Goal: Task Accomplishment & Management: Manage account settings

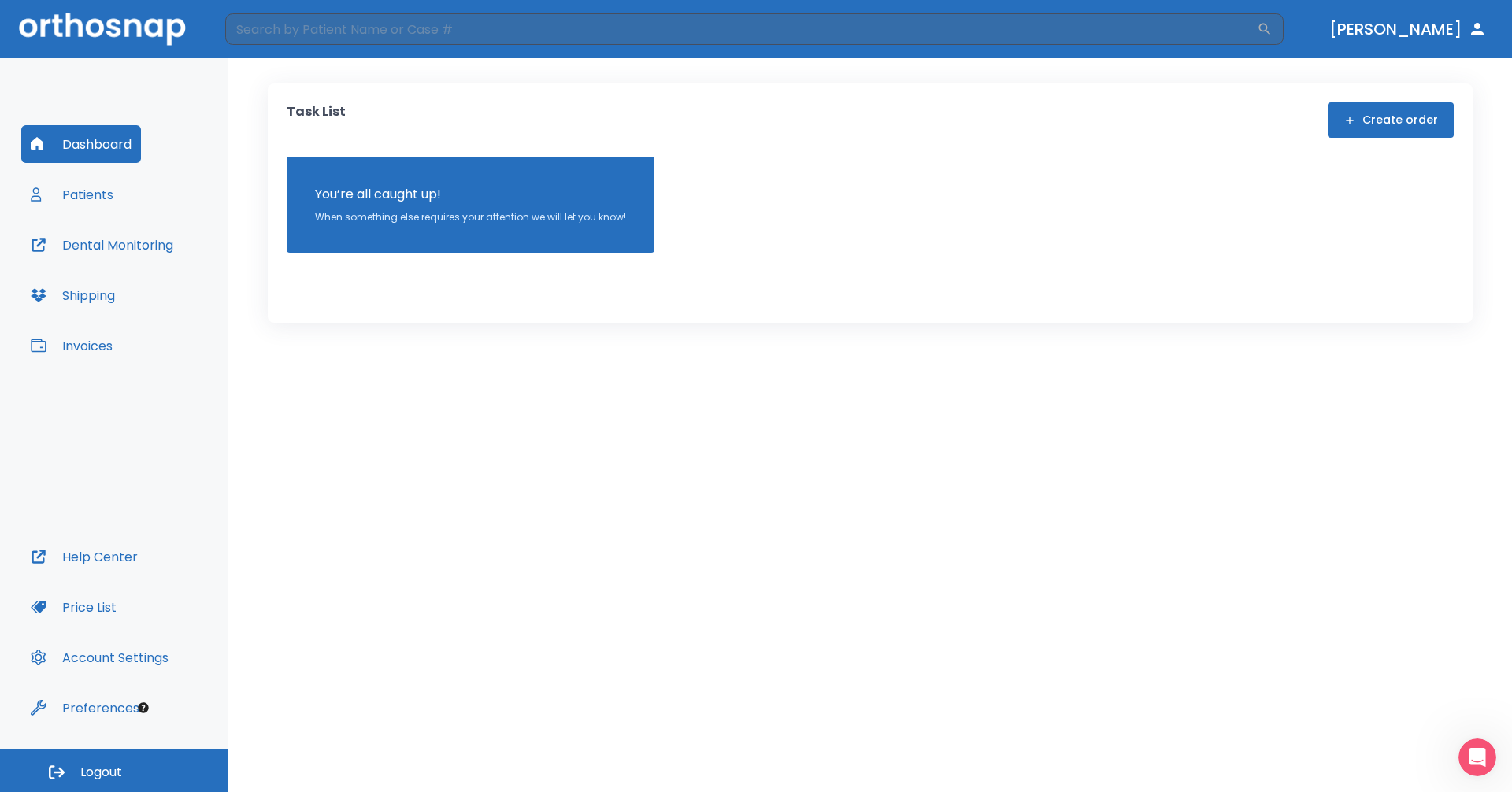
click at [95, 152] on button "Dashboard" at bounding box center [81, 144] width 120 height 38
click at [88, 198] on button "Patients" at bounding box center [72, 194] width 101 height 38
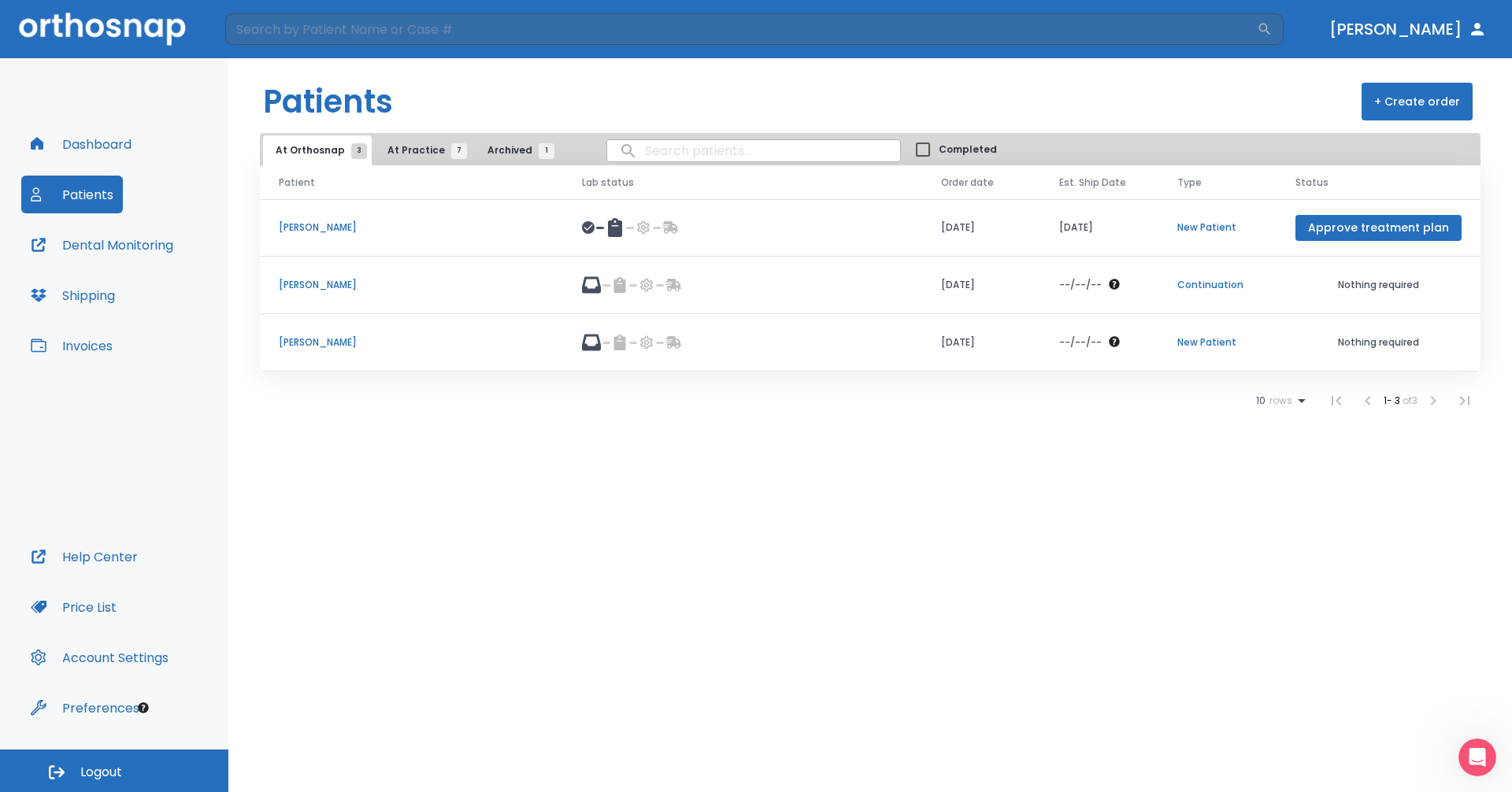
click at [85, 152] on button "Dashboard" at bounding box center [81, 144] width 120 height 38
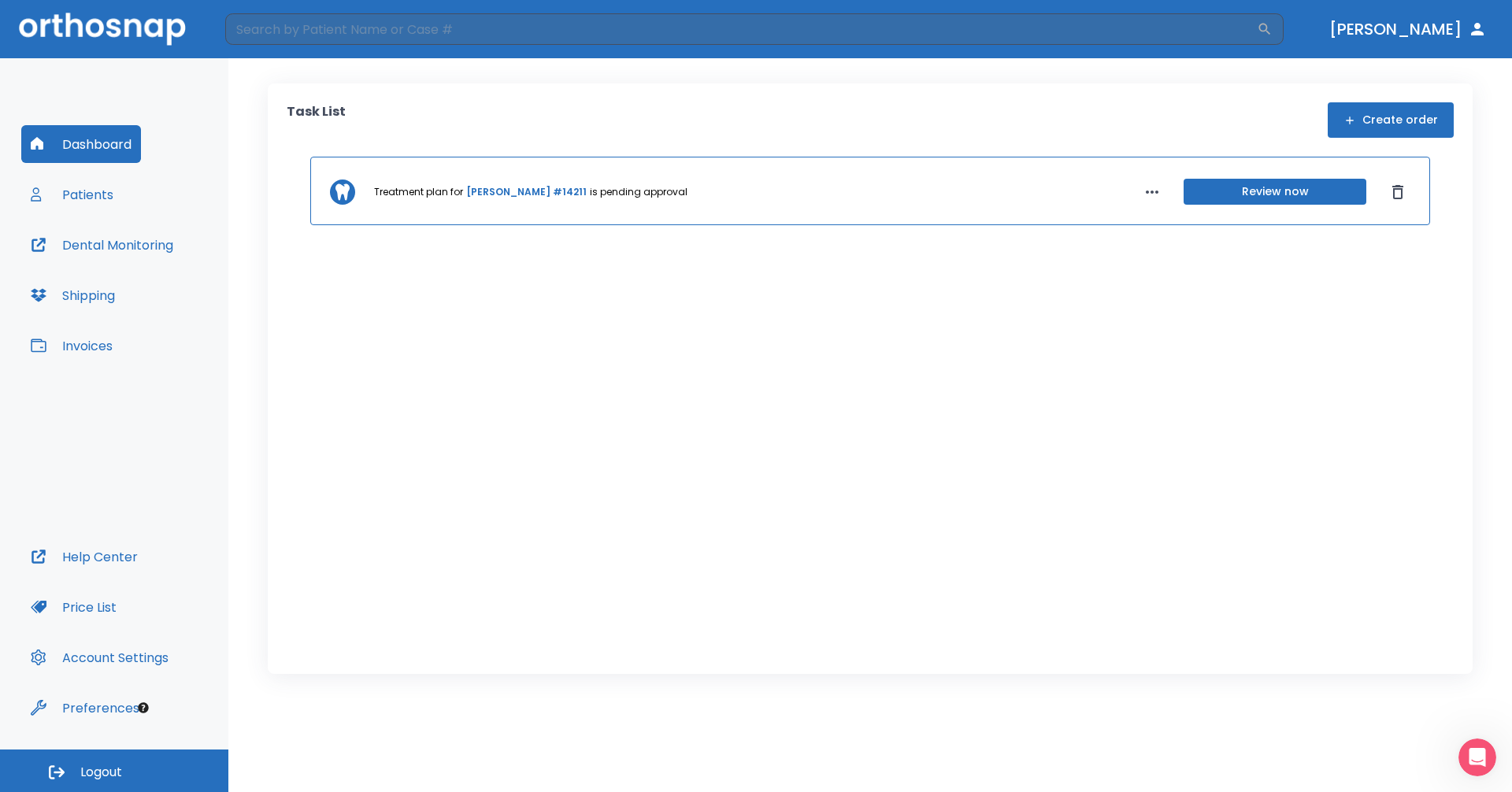
click at [1251, 187] on button "Review now" at bounding box center [1275, 192] width 182 height 26
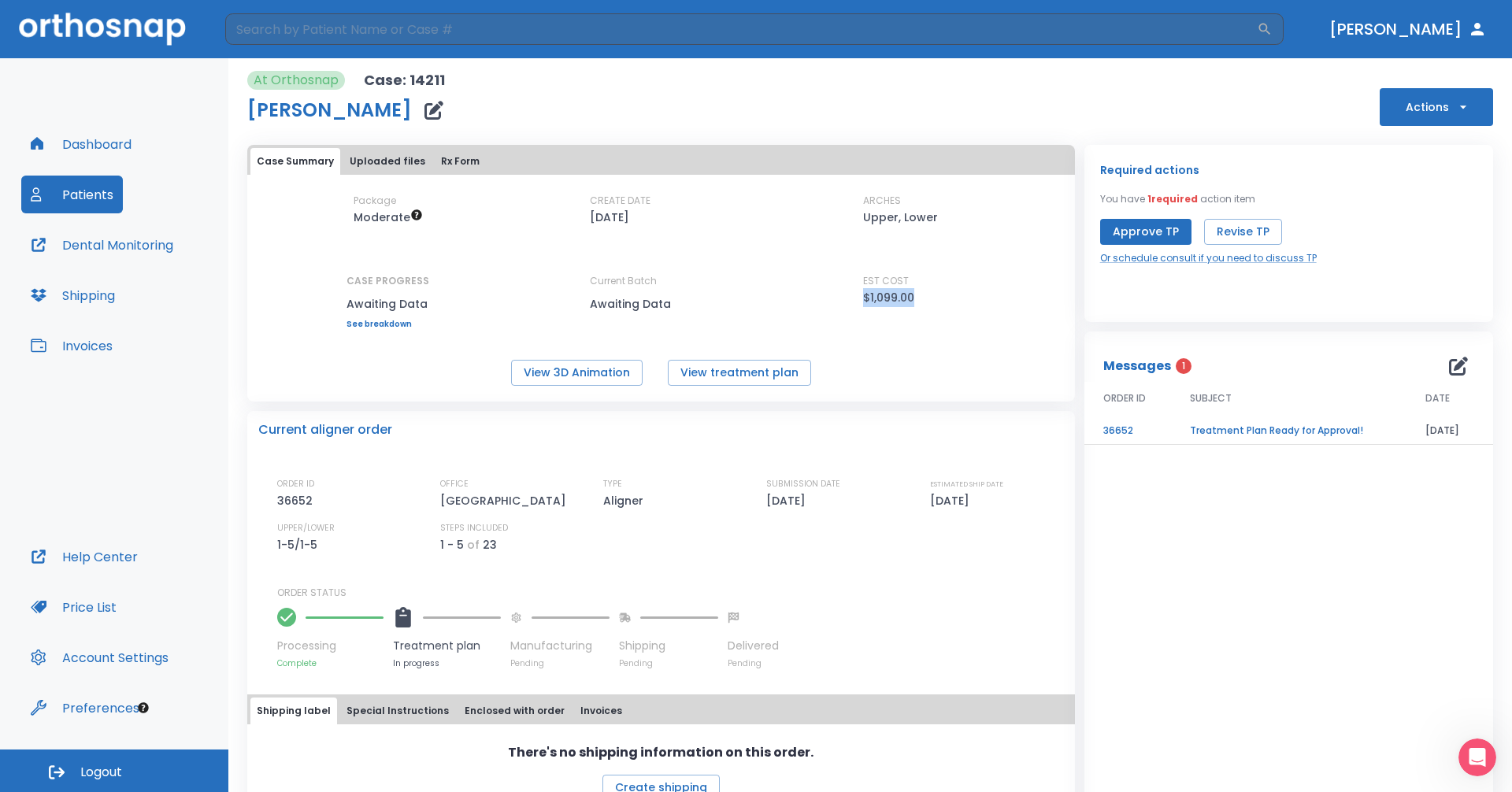
drag, startPoint x: 853, startPoint y: 298, endPoint x: 916, endPoint y: 298, distance: 63.0
click at [916, 298] on div "Package Moderate CREATE DATE [DATE] ARCHES Upper, Lower CASE PROGRESS Awaiting …" at bounding box center [661, 261] width 827 height 135
click at [892, 334] on div "Package Moderate CREATE DATE [DATE] ARCHES Upper, Lower CASE PROGRESS Awaiting …" at bounding box center [661, 290] width 827 height 193
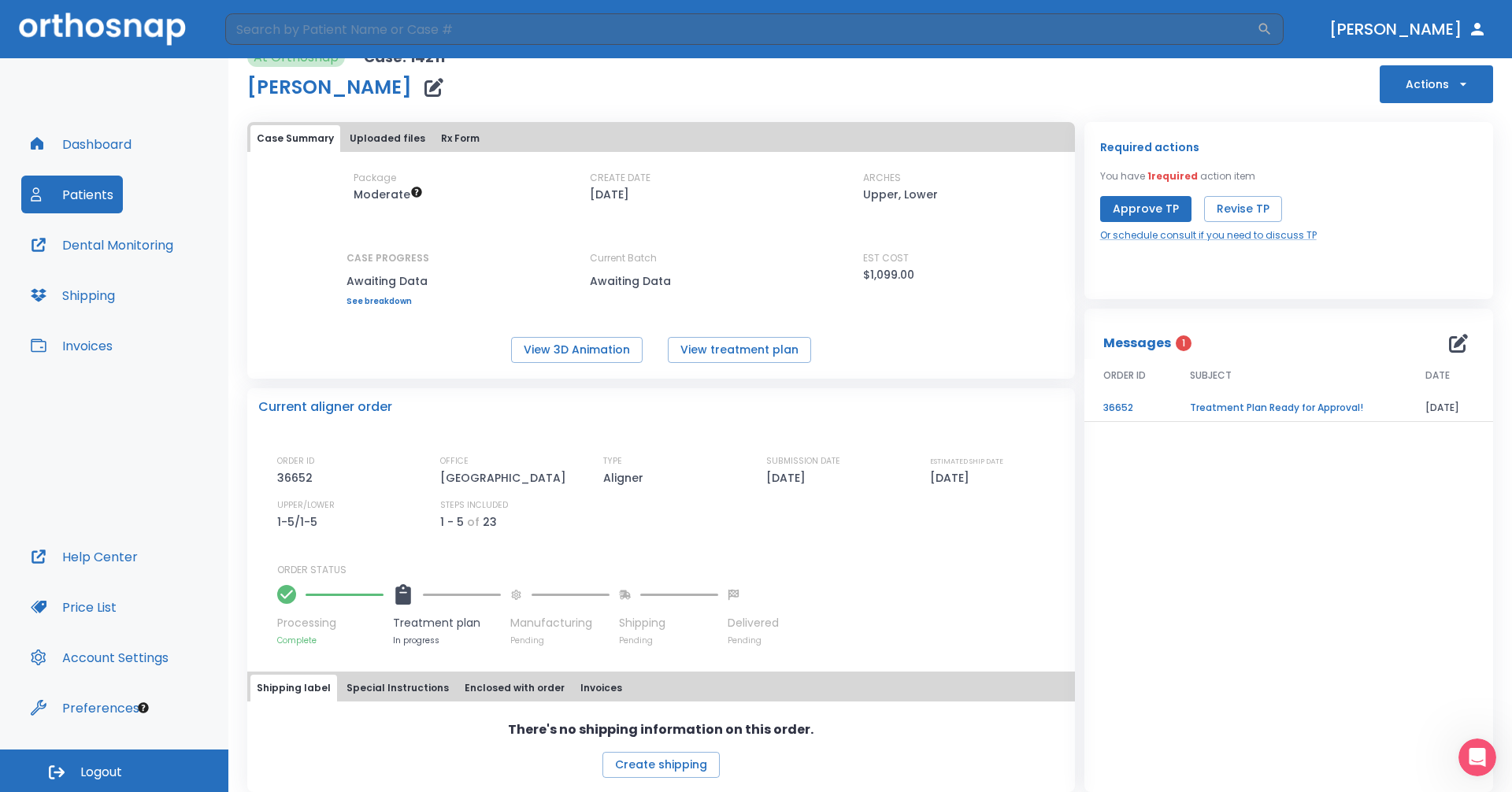
scroll to position [35, 0]
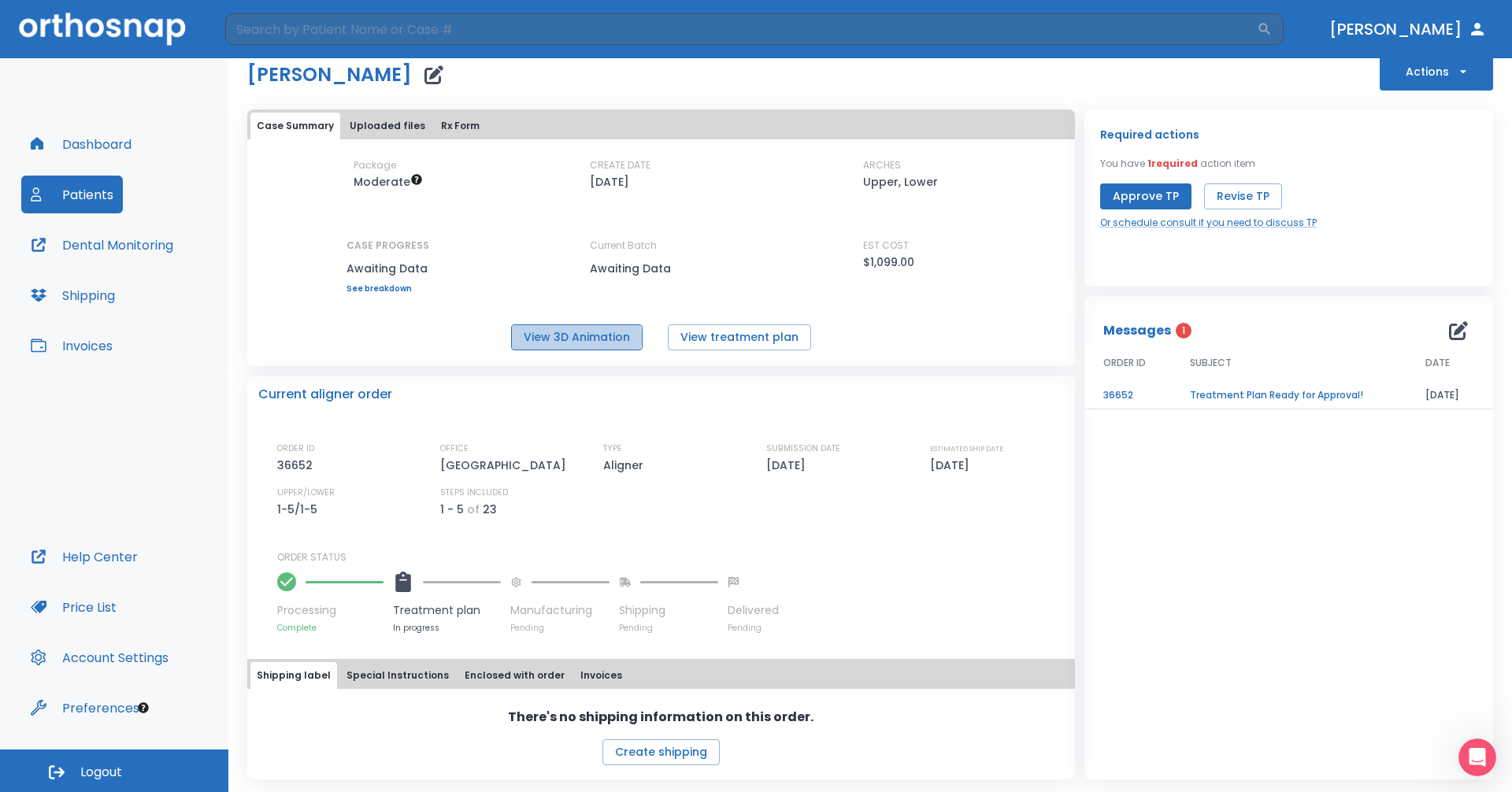
click at [564, 338] on button "View 3D Animation" at bounding box center [577, 337] width 132 height 26
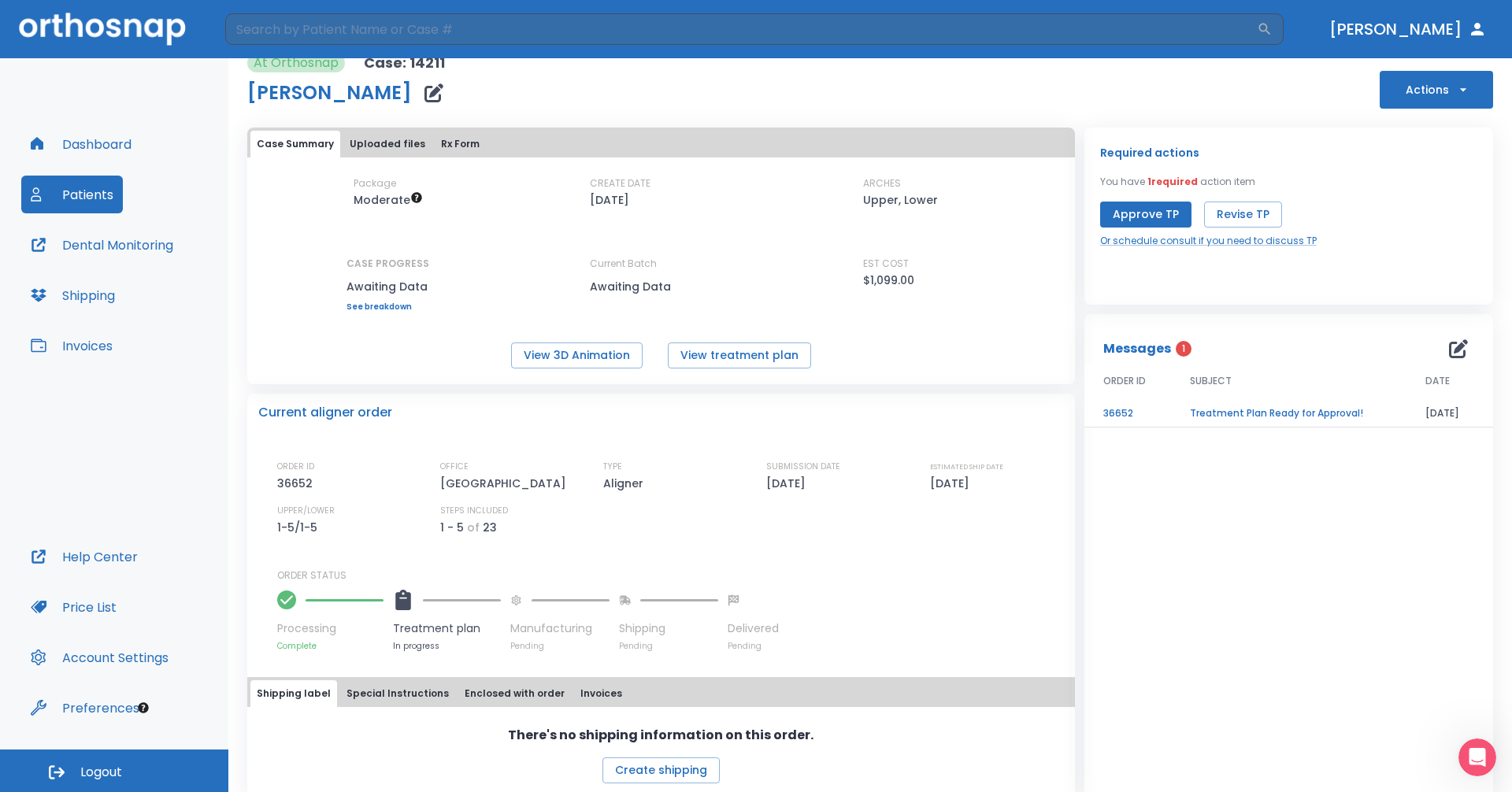
scroll to position [0, 0]
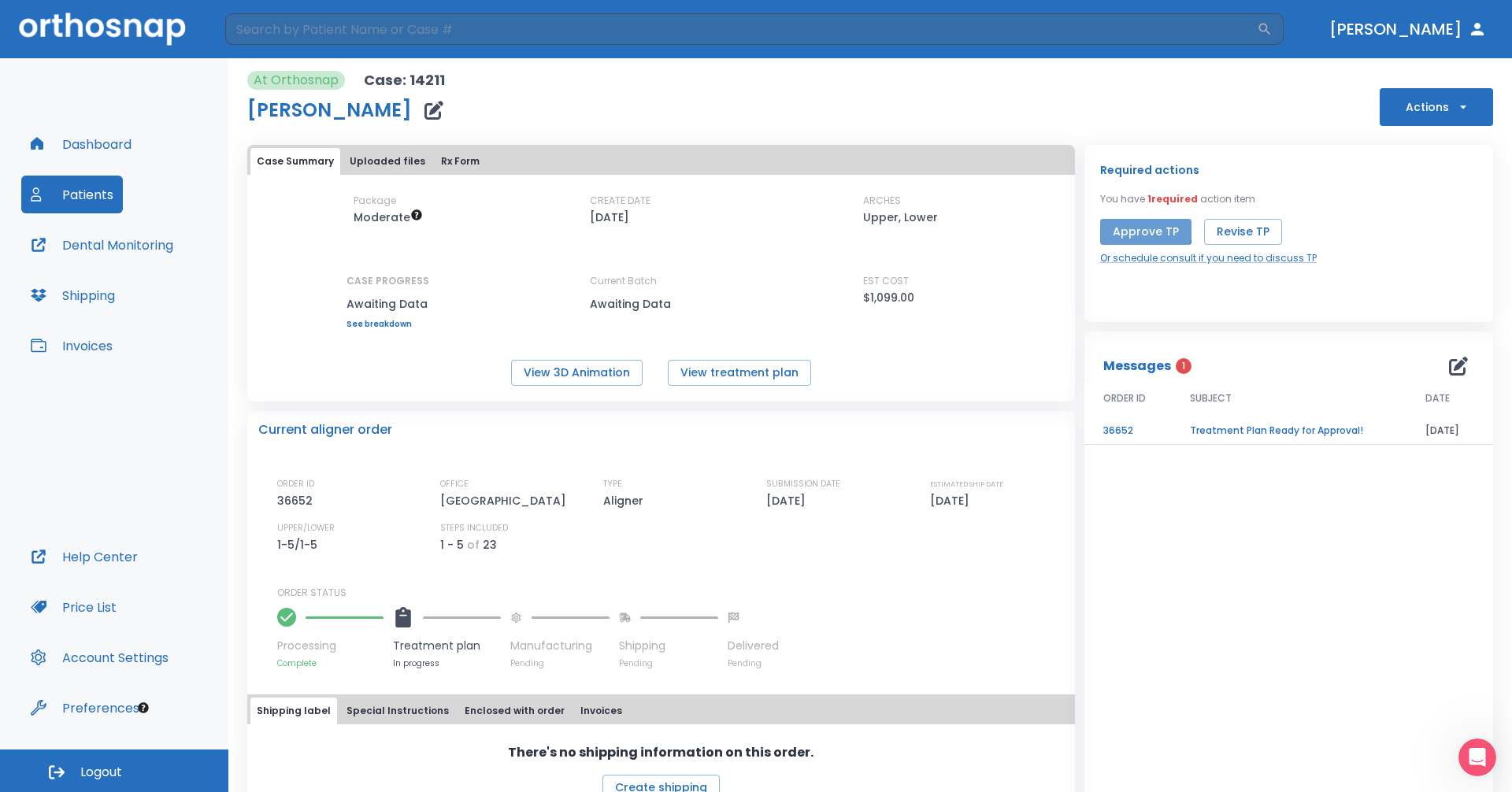
click at [1134, 226] on button "Approve TP" at bounding box center [1146, 231] width 91 height 26
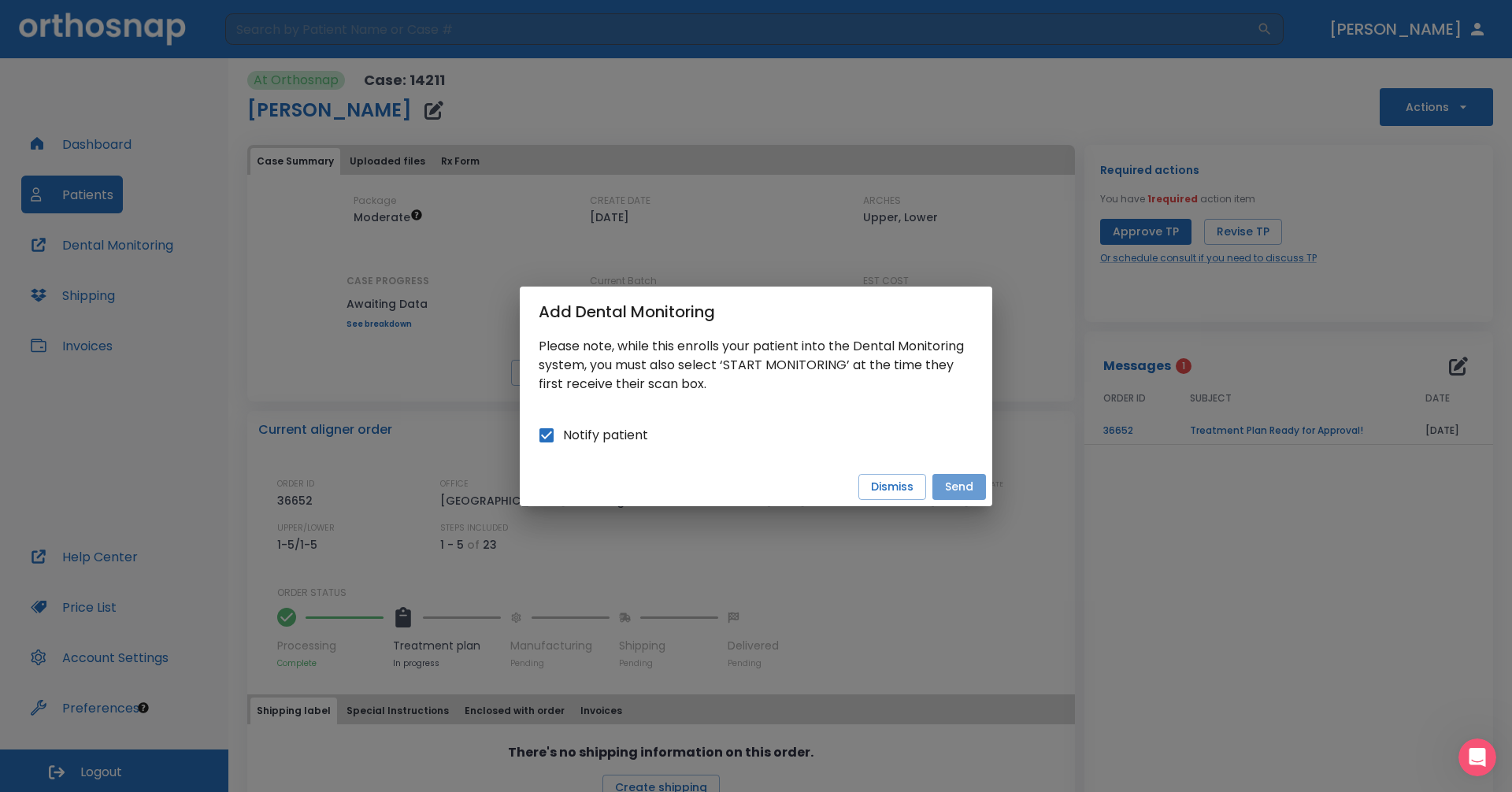
click at [963, 494] on button "Send" at bounding box center [958, 487] width 53 height 26
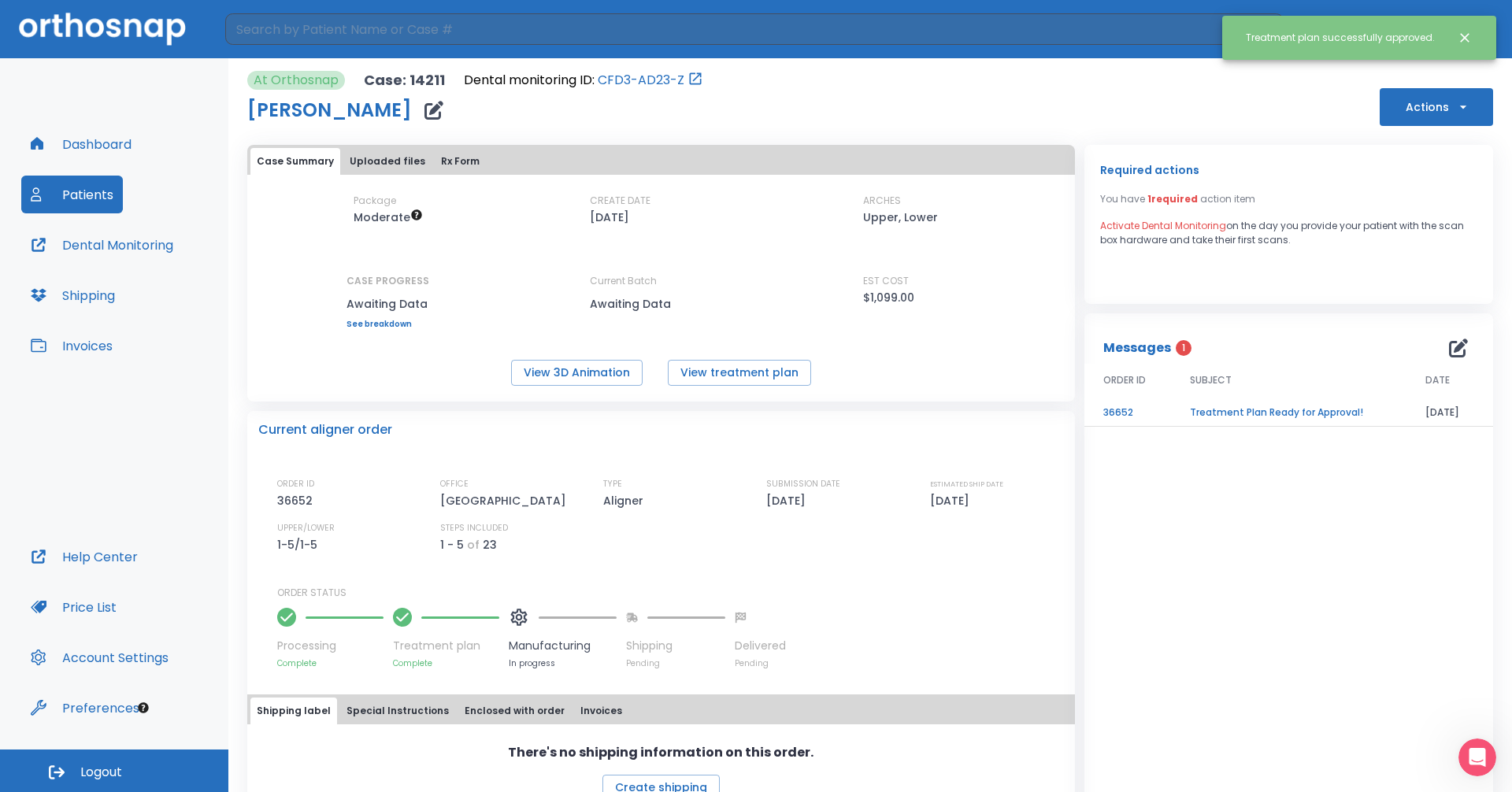
click at [1301, 187] on div "Required actions You have 1 required action item Activate Dental Monitoring on …" at bounding box center [1288, 203] width 377 height 87
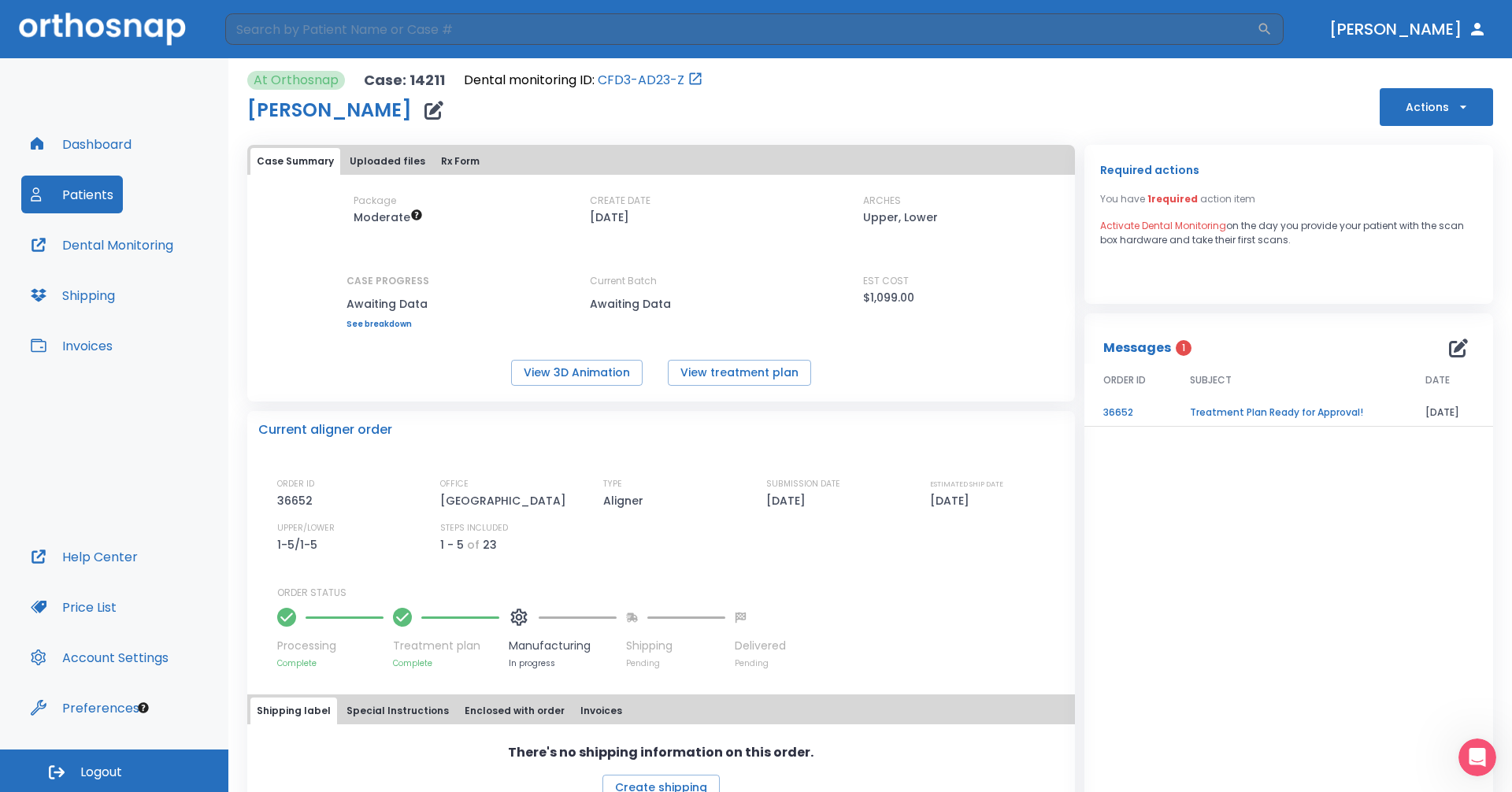
click at [1271, 415] on td "Treatment Plan Ready for Approval!" at bounding box center [1288, 413] width 236 height 28
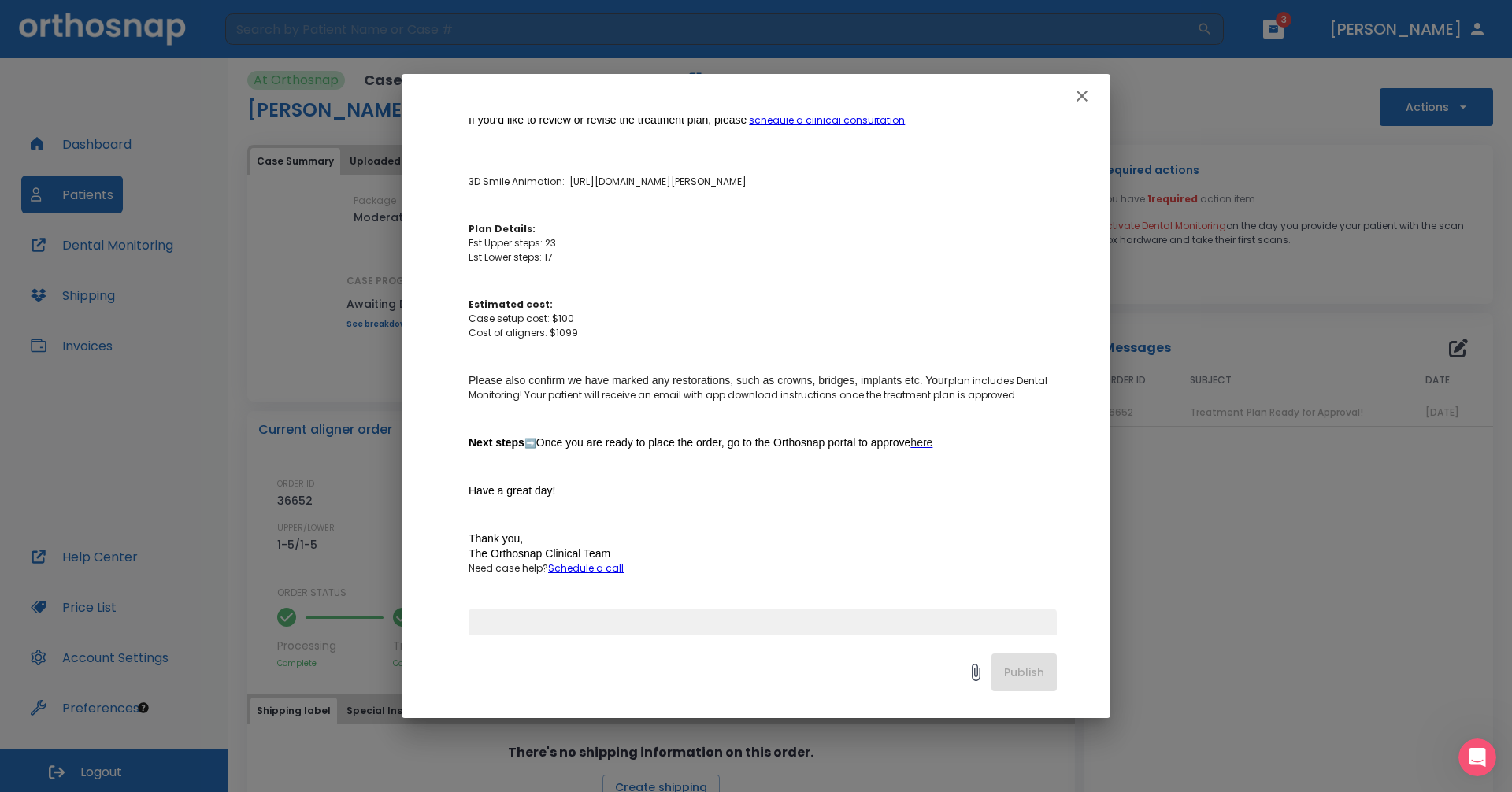
scroll to position [315, 0]
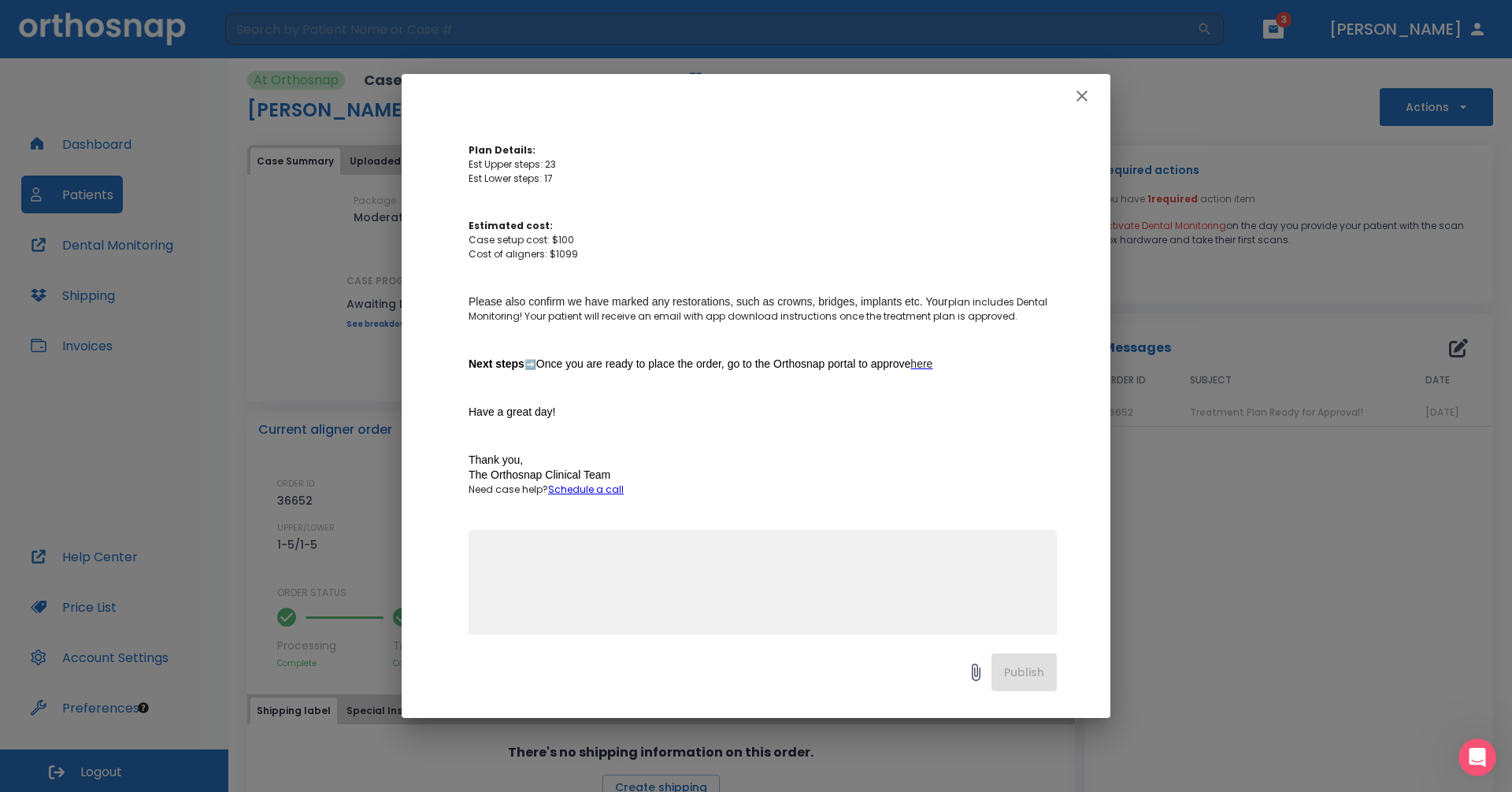
click at [932, 370] on span "here" at bounding box center [921, 363] width 22 height 13
click at [1084, 92] on icon "button" at bounding box center [1081, 96] width 19 height 19
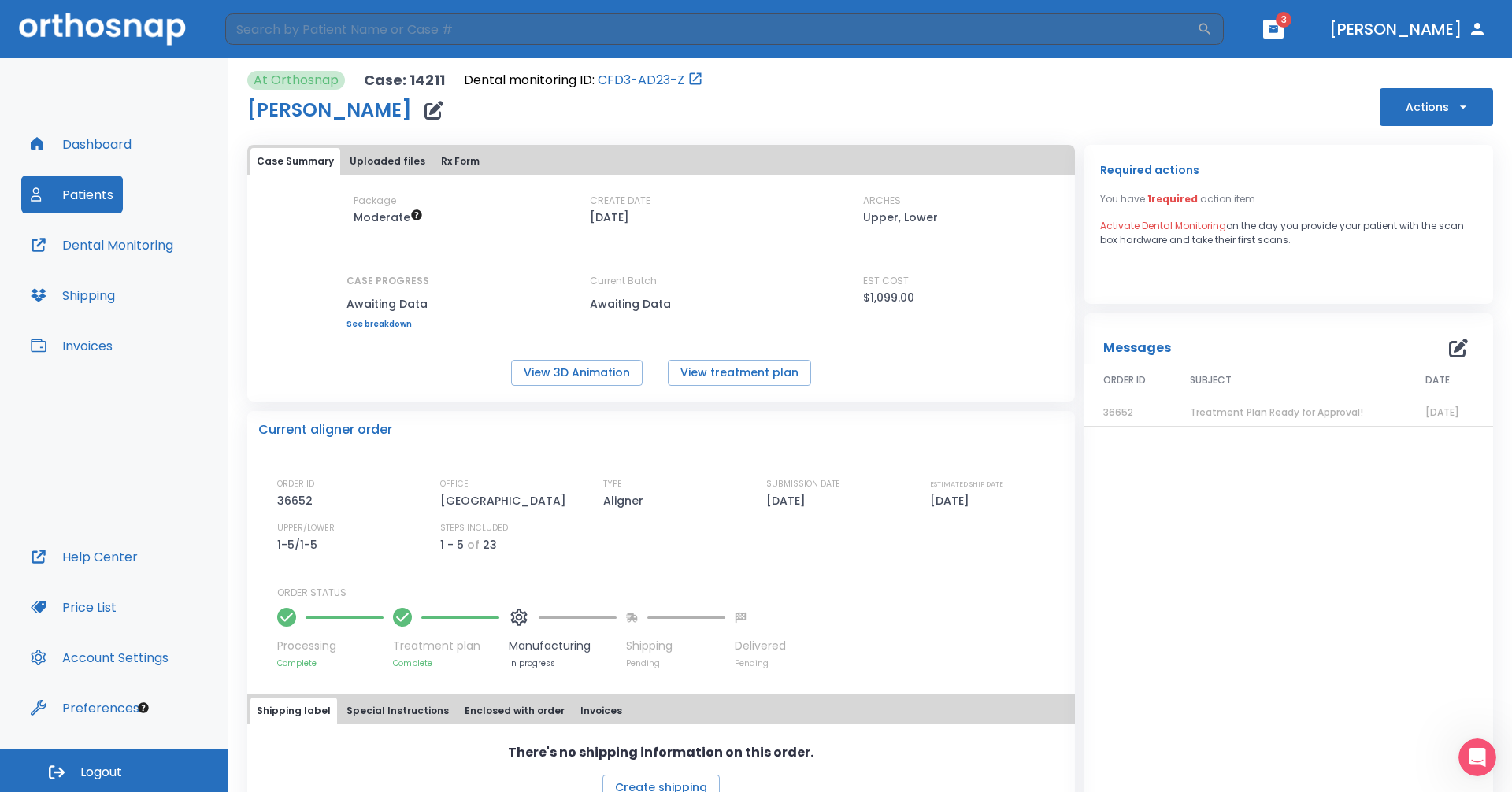
click at [131, 140] on button "Dashboard" at bounding box center [81, 144] width 120 height 38
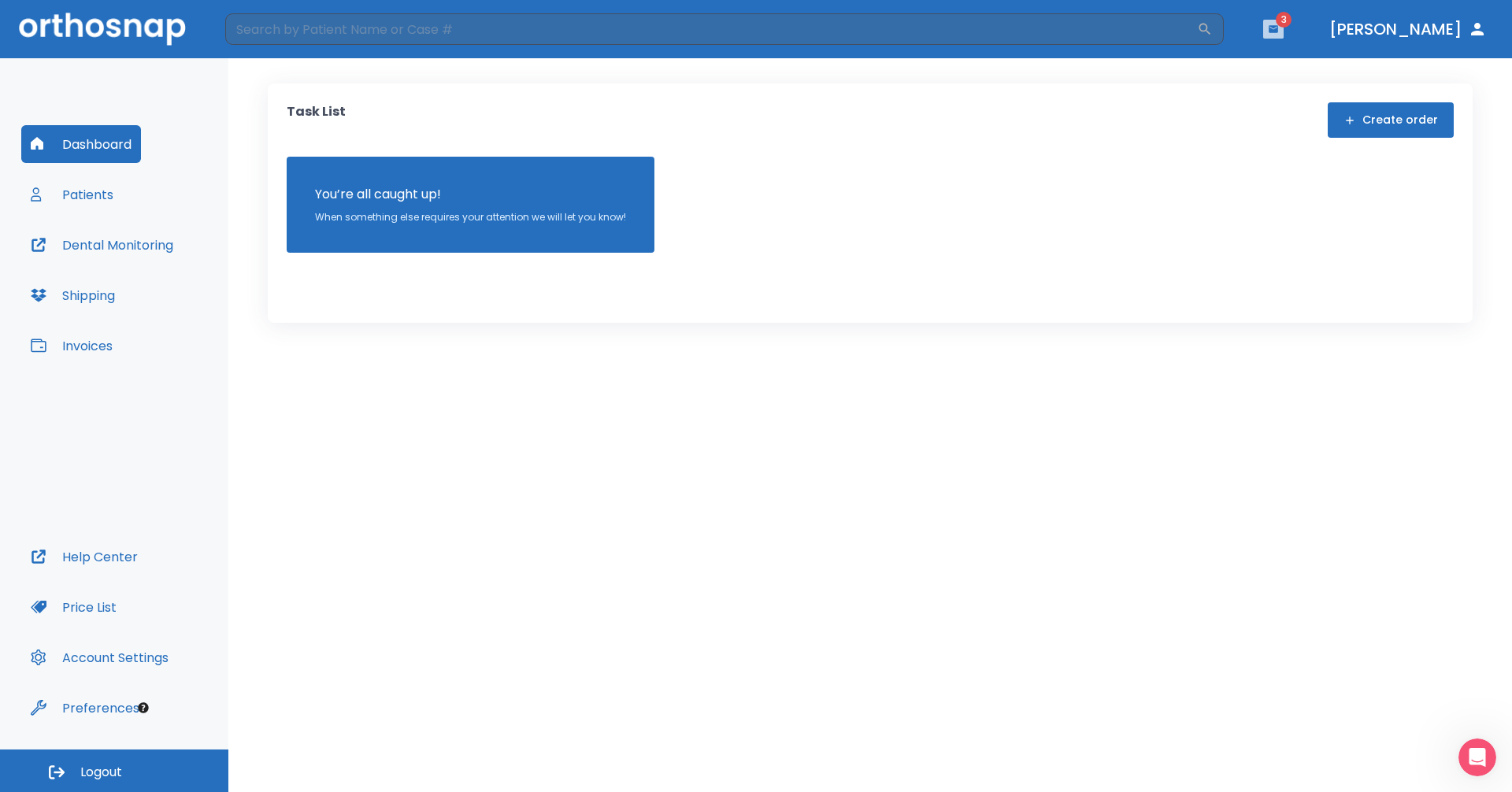
click at [1279, 24] on icon "button" at bounding box center [1273, 29] width 11 height 11
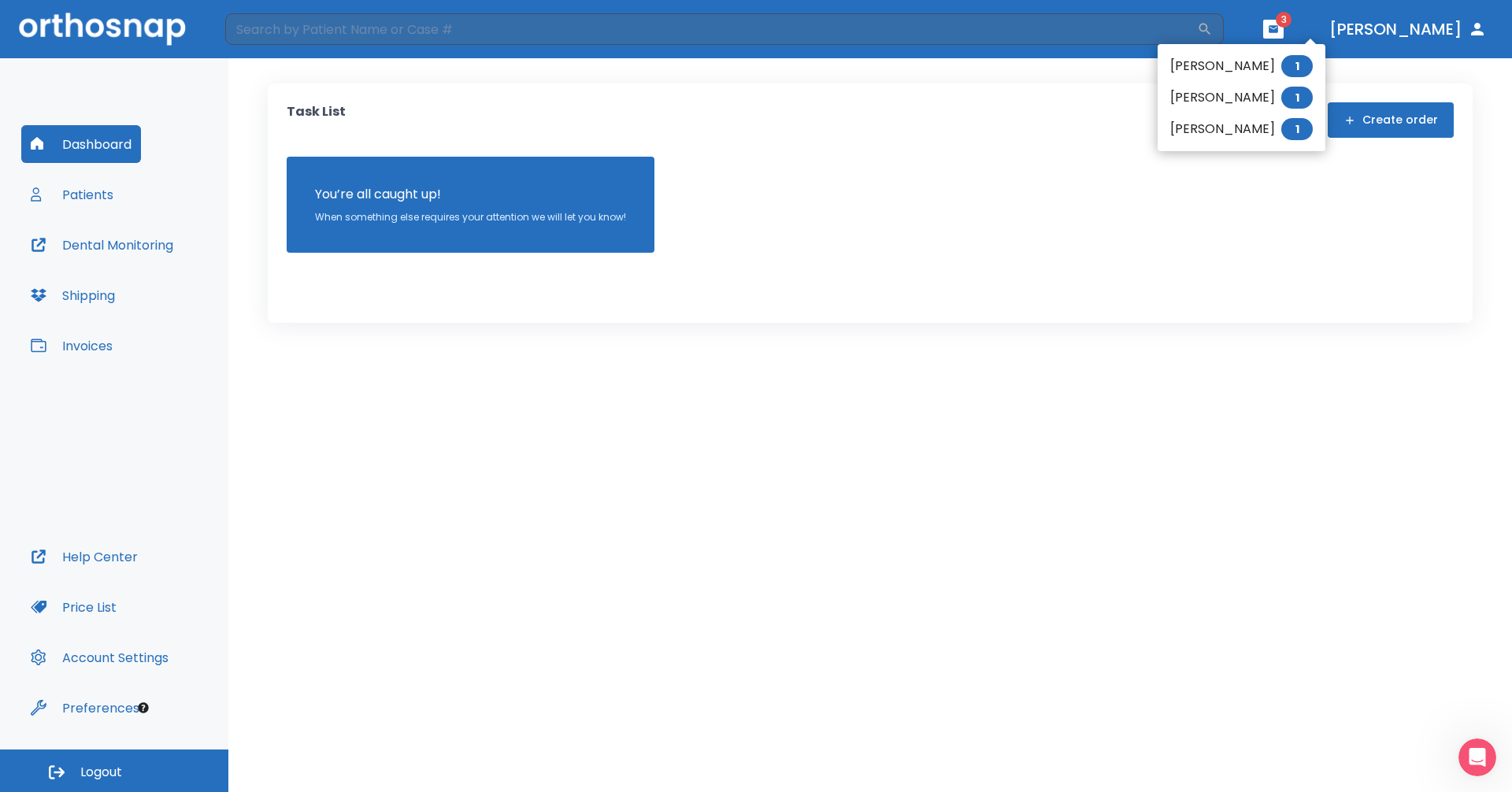
click at [1206, 128] on li "[PERSON_NAME] 1" at bounding box center [1241, 128] width 168 height 31
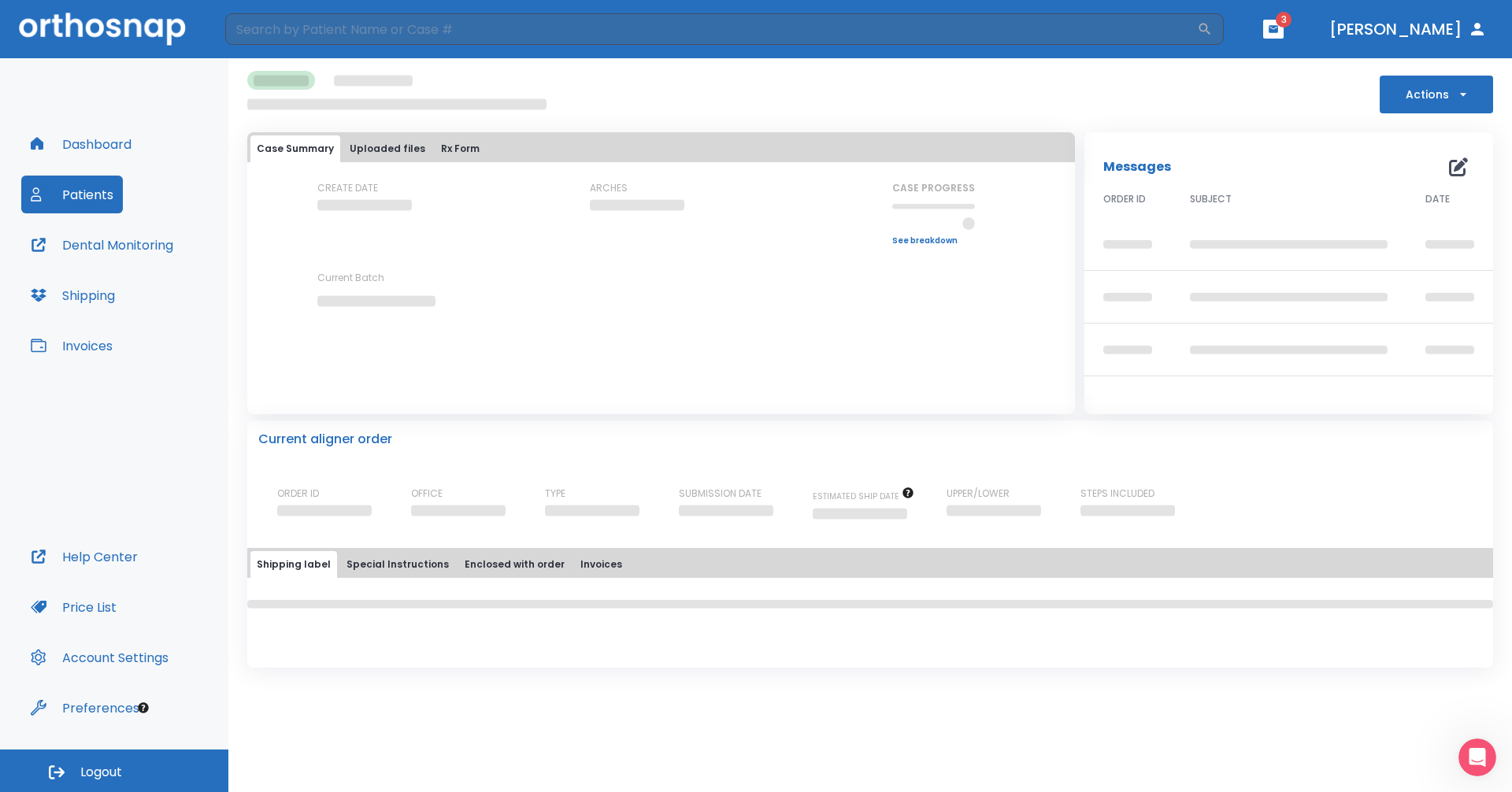
click at [1279, 24] on icon "button" at bounding box center [1273, 29] width 11 height 11
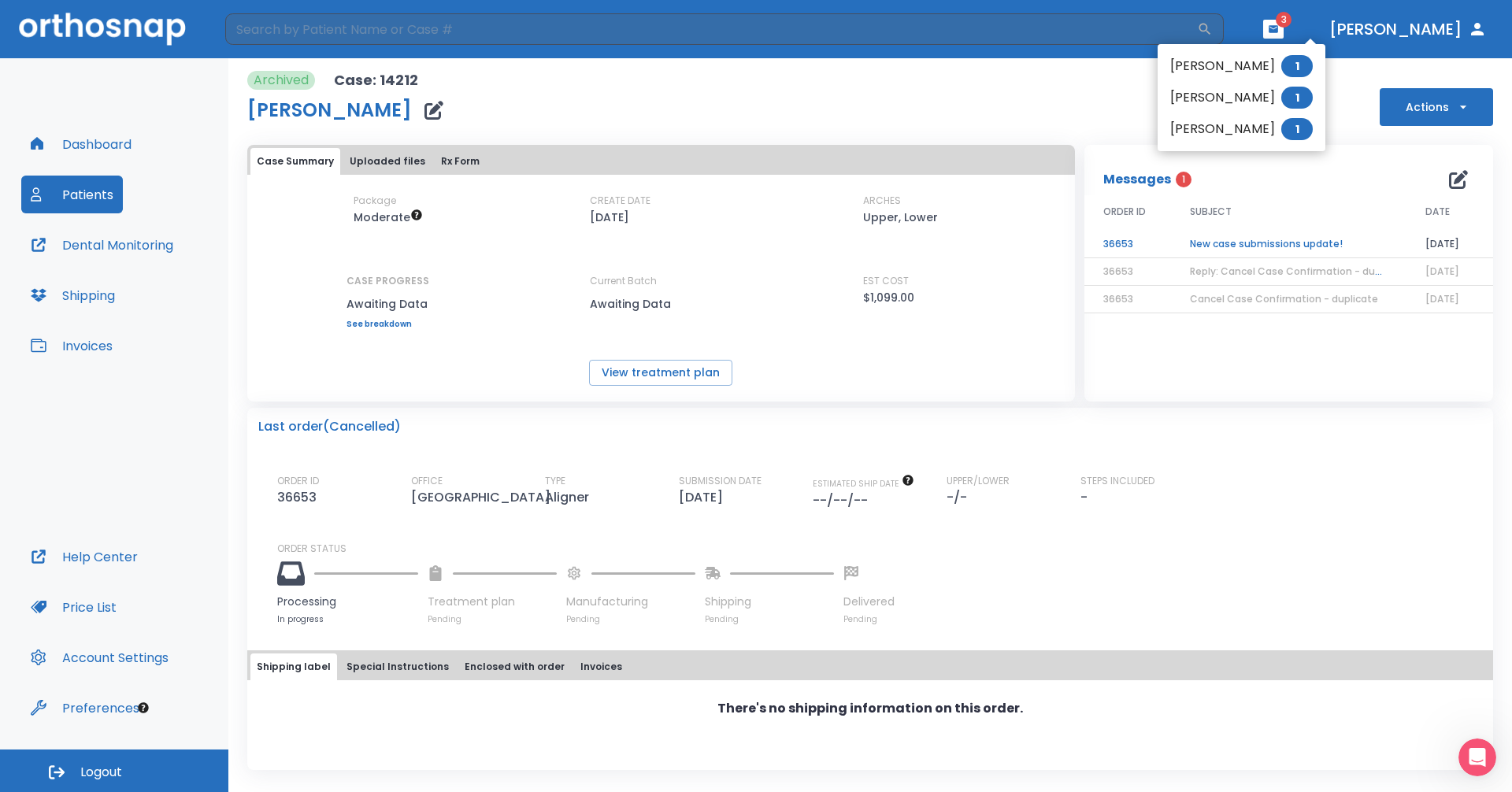
click at [1278, 241] on div at bounding box center [756, 396] width 1512 height 792
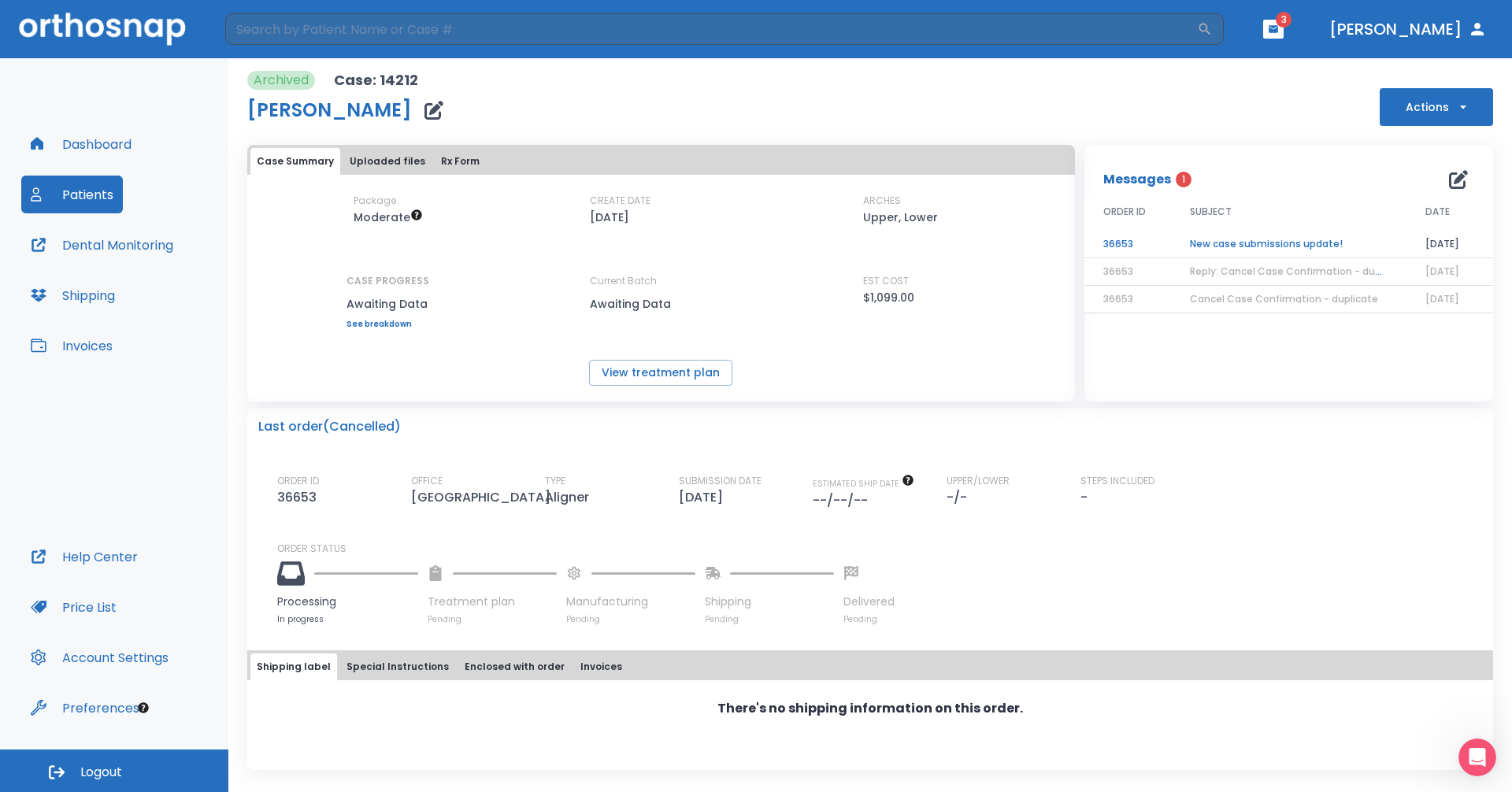
click at [1278, 241] on td "New case submissions update!" at bounding box center [1288, 244] width 236 height 28
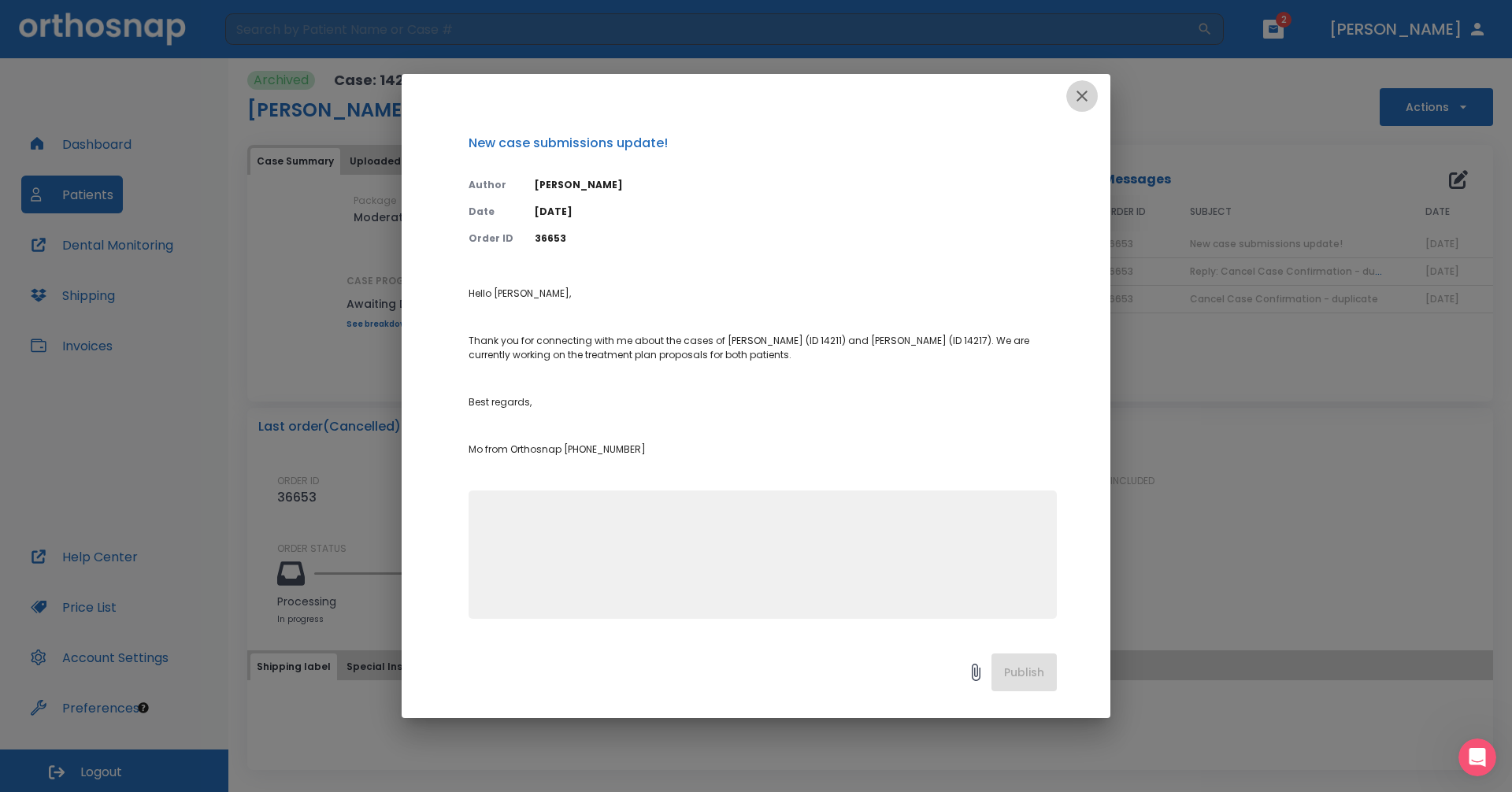
click at [1081, 90] on icon "button" at bounding box center [1081, 96] width 19 height 19
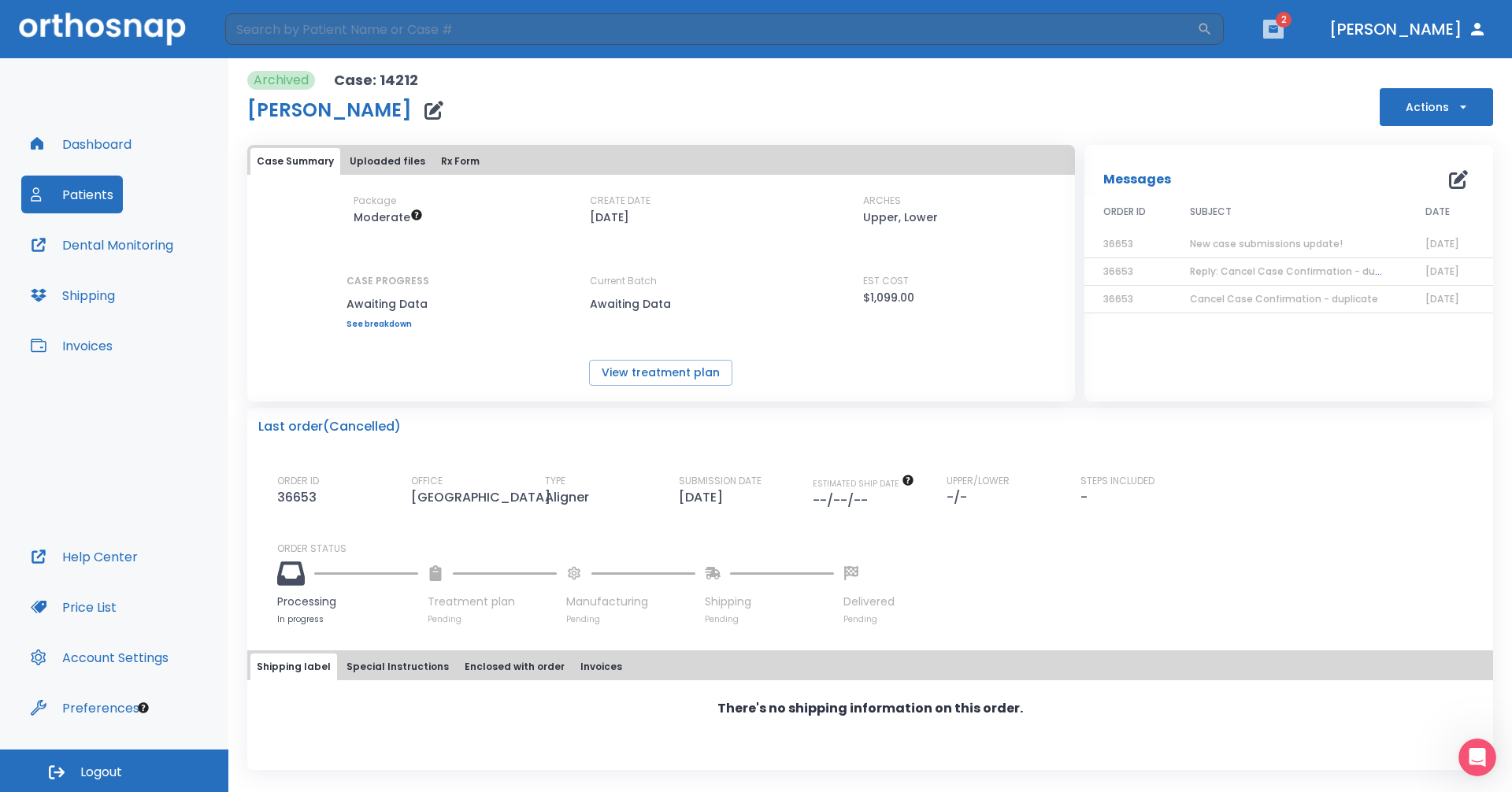
click at [1278, 30] on icon "button" at bounding box center [1273, 29] width 9 height 7
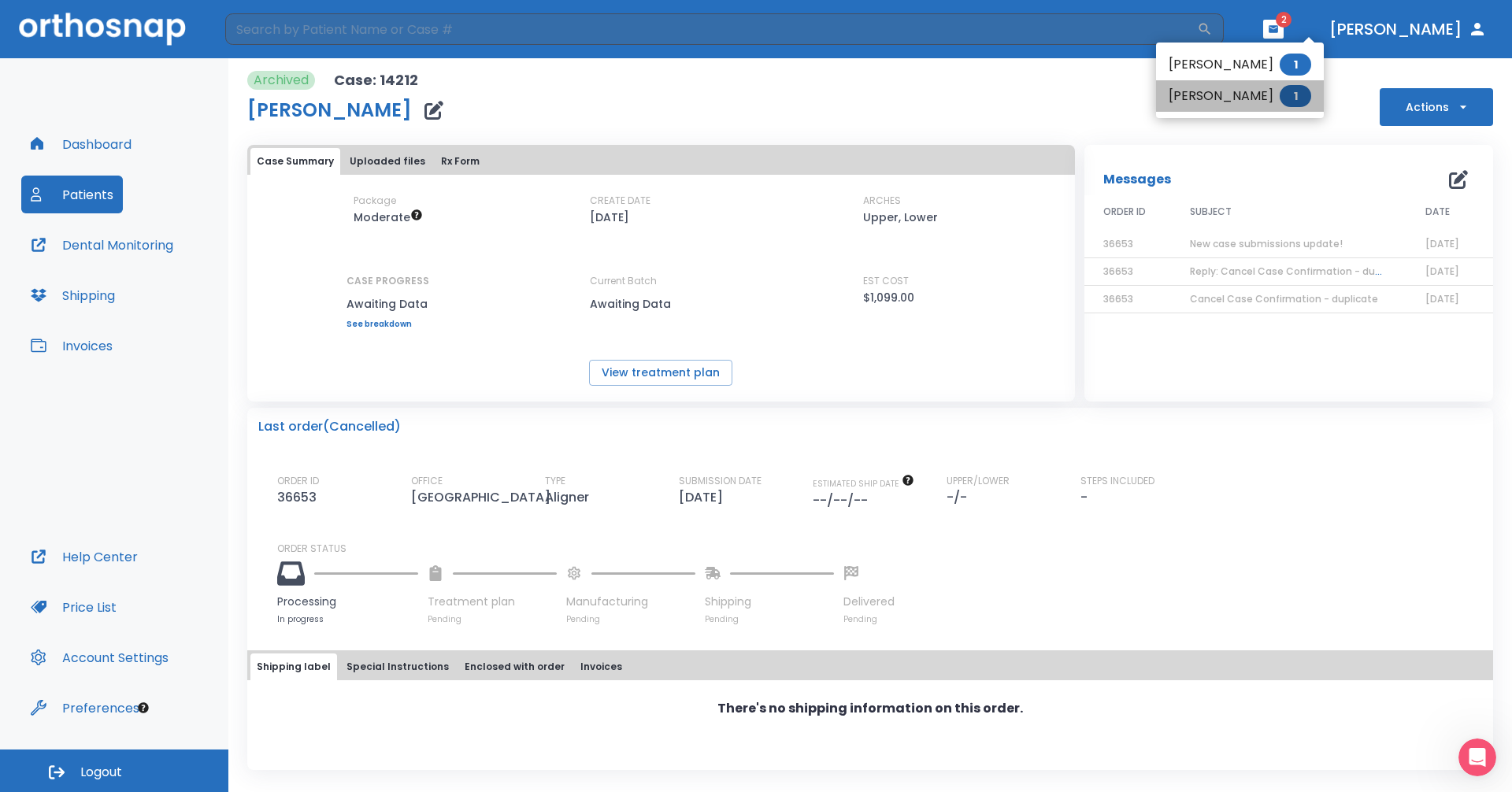
click at [1250, 89] on li "[DEMOGRAPHIC_DATA][PERSON_NAME] 1" at bounding box center [1239, 95] width 168 height 31
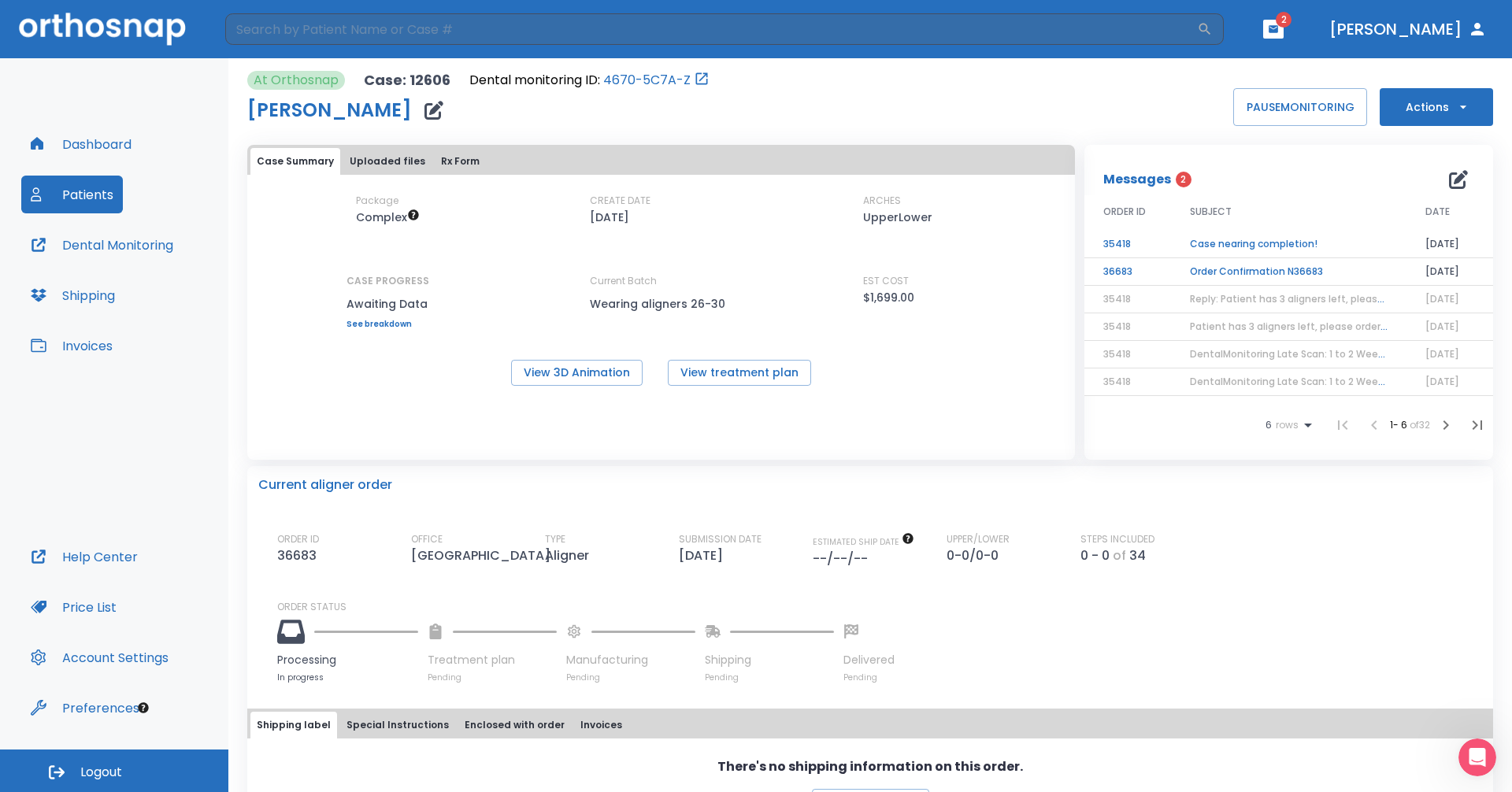
click at [1241, 275] on td "Order Confirmation N36683" at bounding box center [1288, 272] width 236 height 28
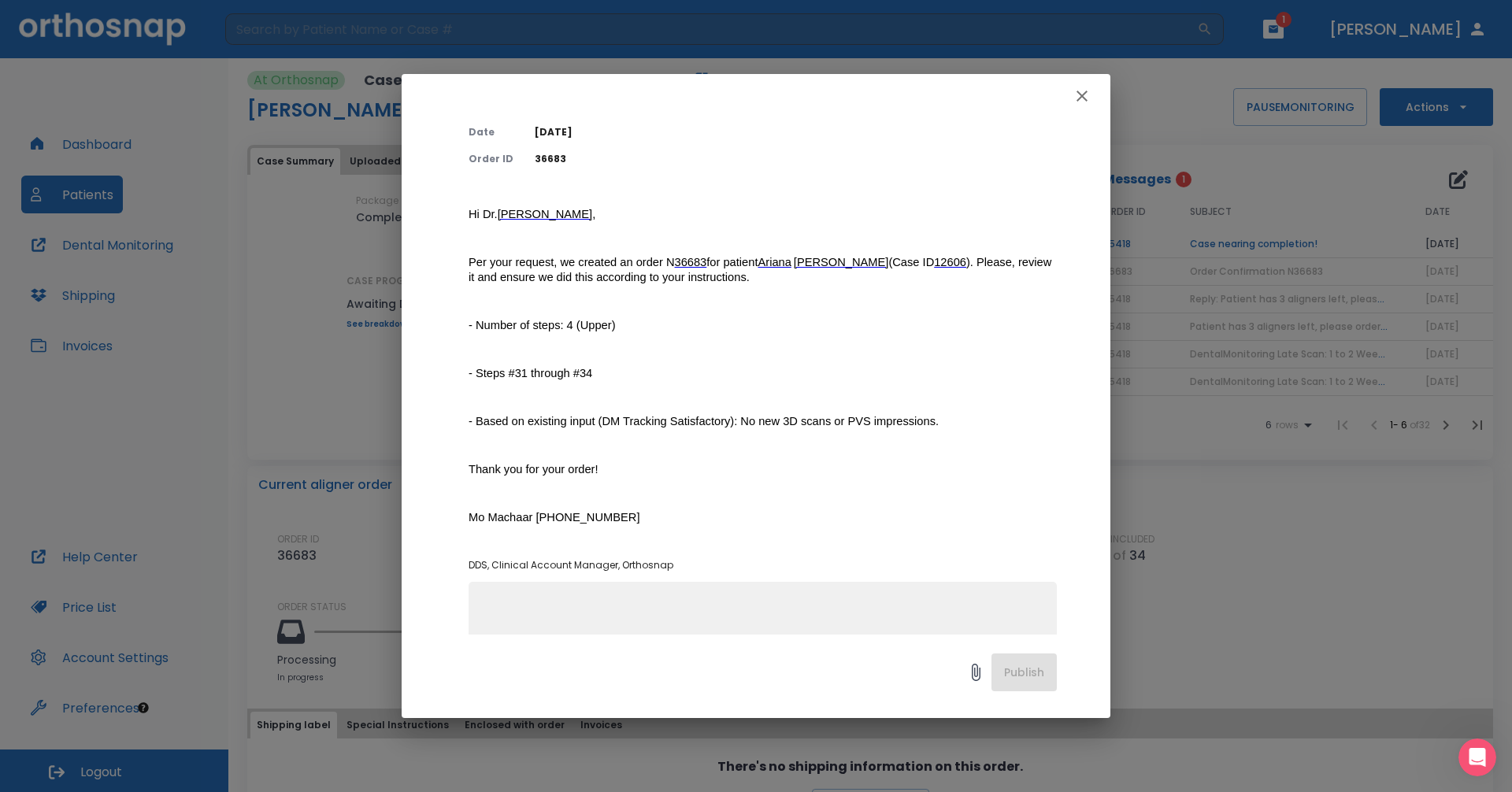
scroll to position [171, 0]
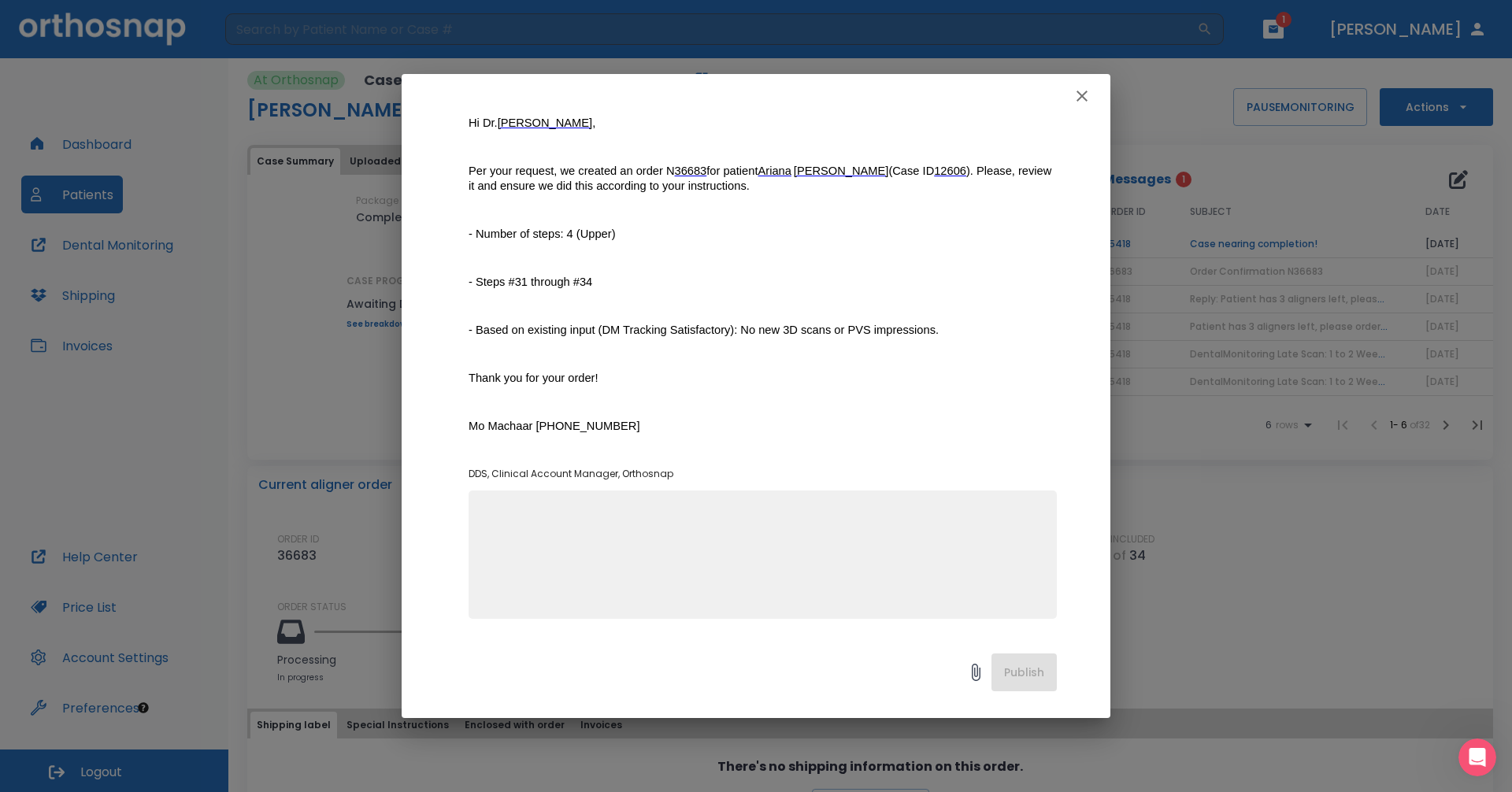
click at [1086, 101] on icon "button" at bounding box center [1081, 96] width 19 height 19
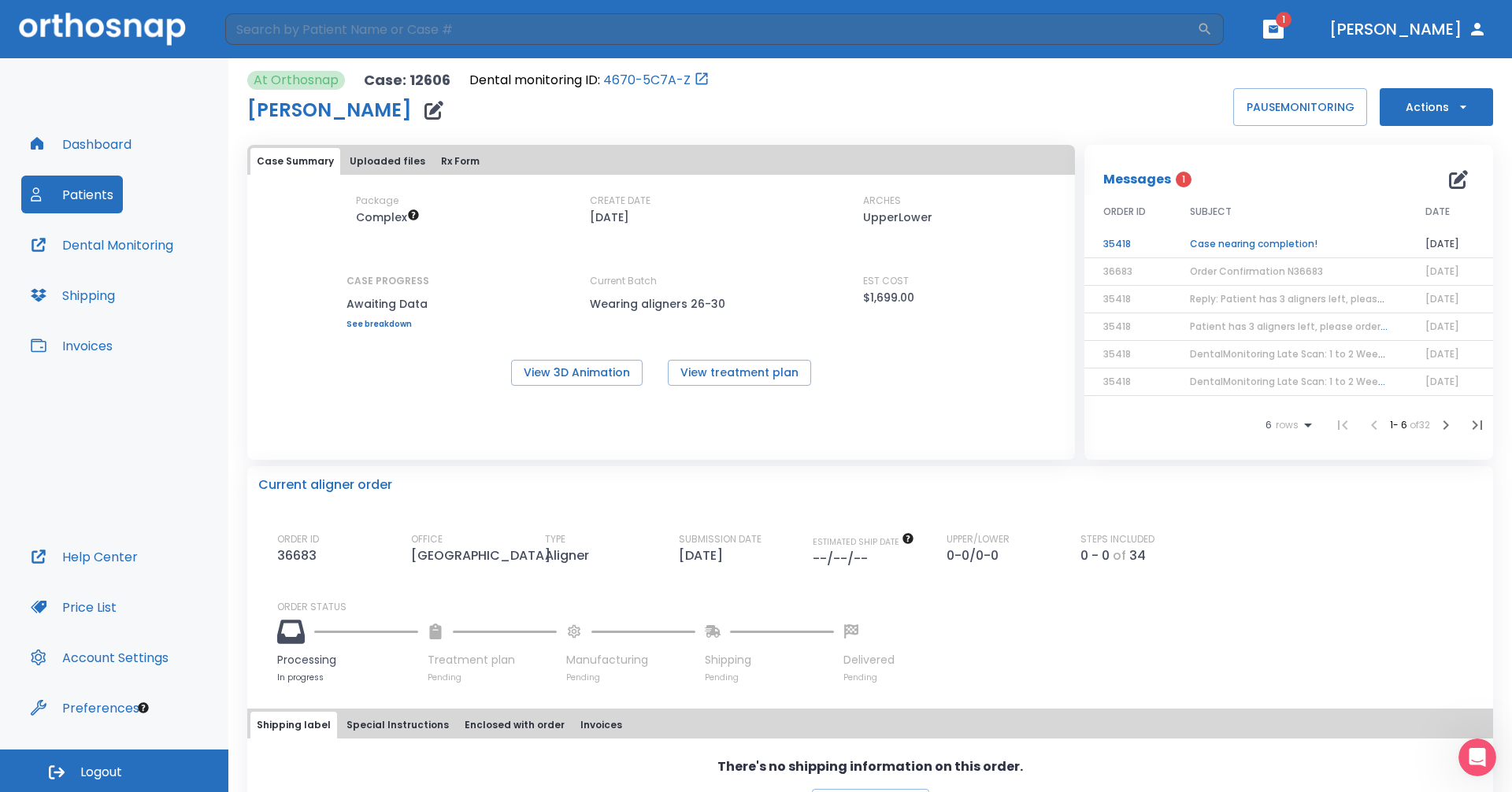
click at [1223, 241] on td "Case nearing completion!" at bounding box center [1288, 244] width 236 height 28
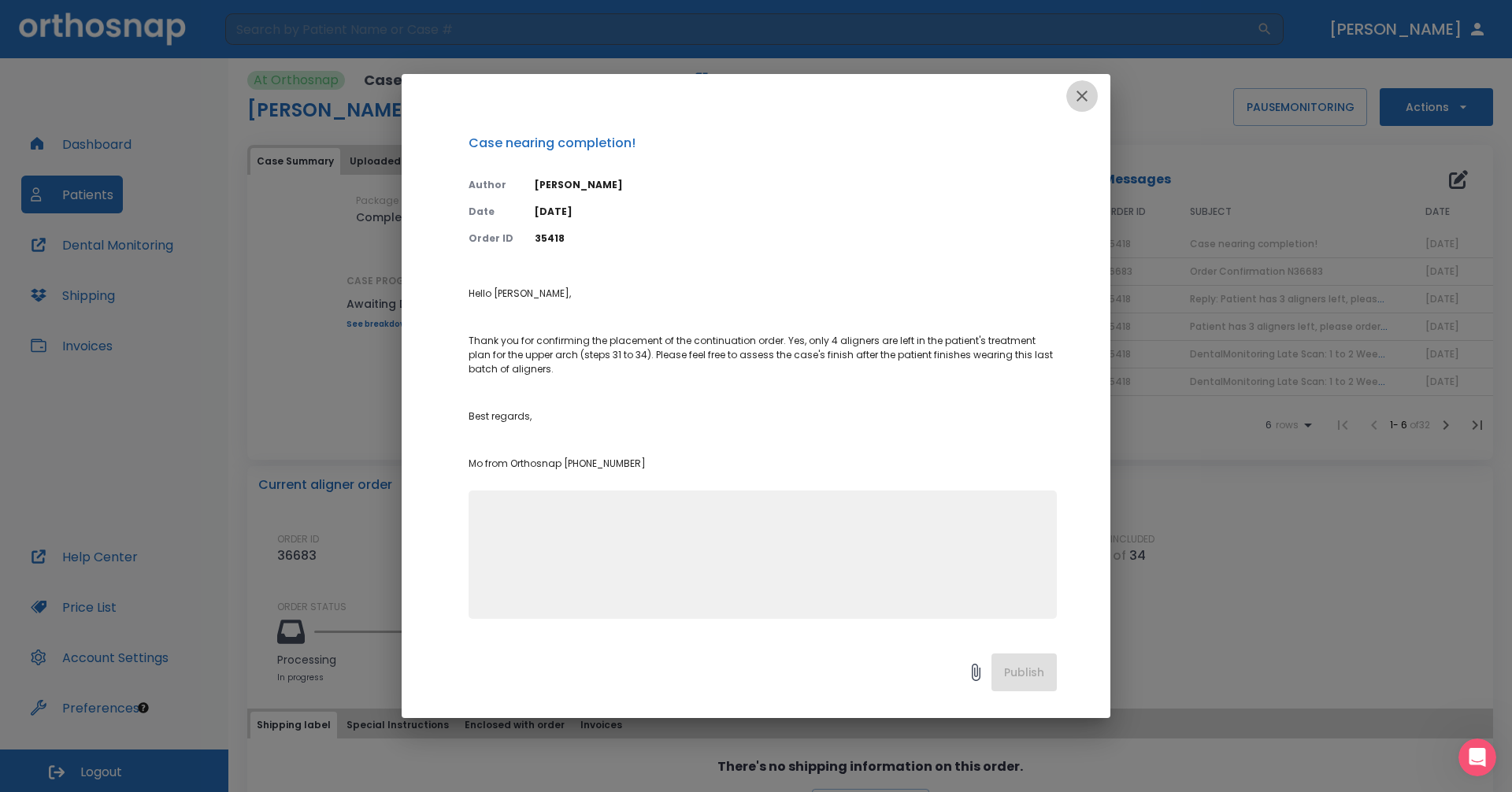
click at [1088, 103] on icon "button" at bounding box center [1081, 96] width 19 height 19
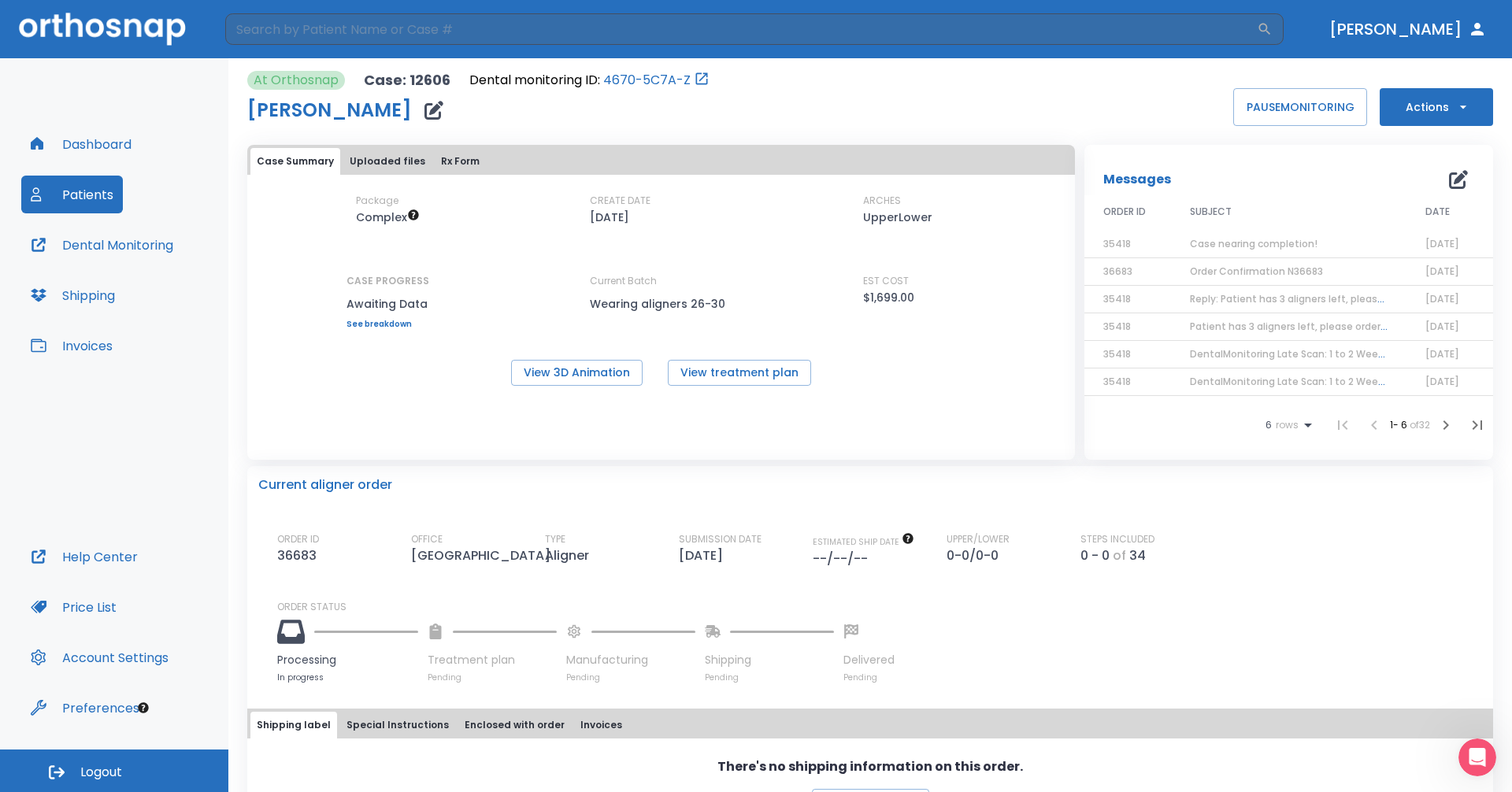
click at [1455, 111] on icon "button" at bounding box center [1463, 107] width 16 height 16
click at [99, 145] on div at bounding box center [756, 396] width 1512 height 792
click at [93, 134] on button "Dashboard" at bounding box center [81, 144] width 120 height 38
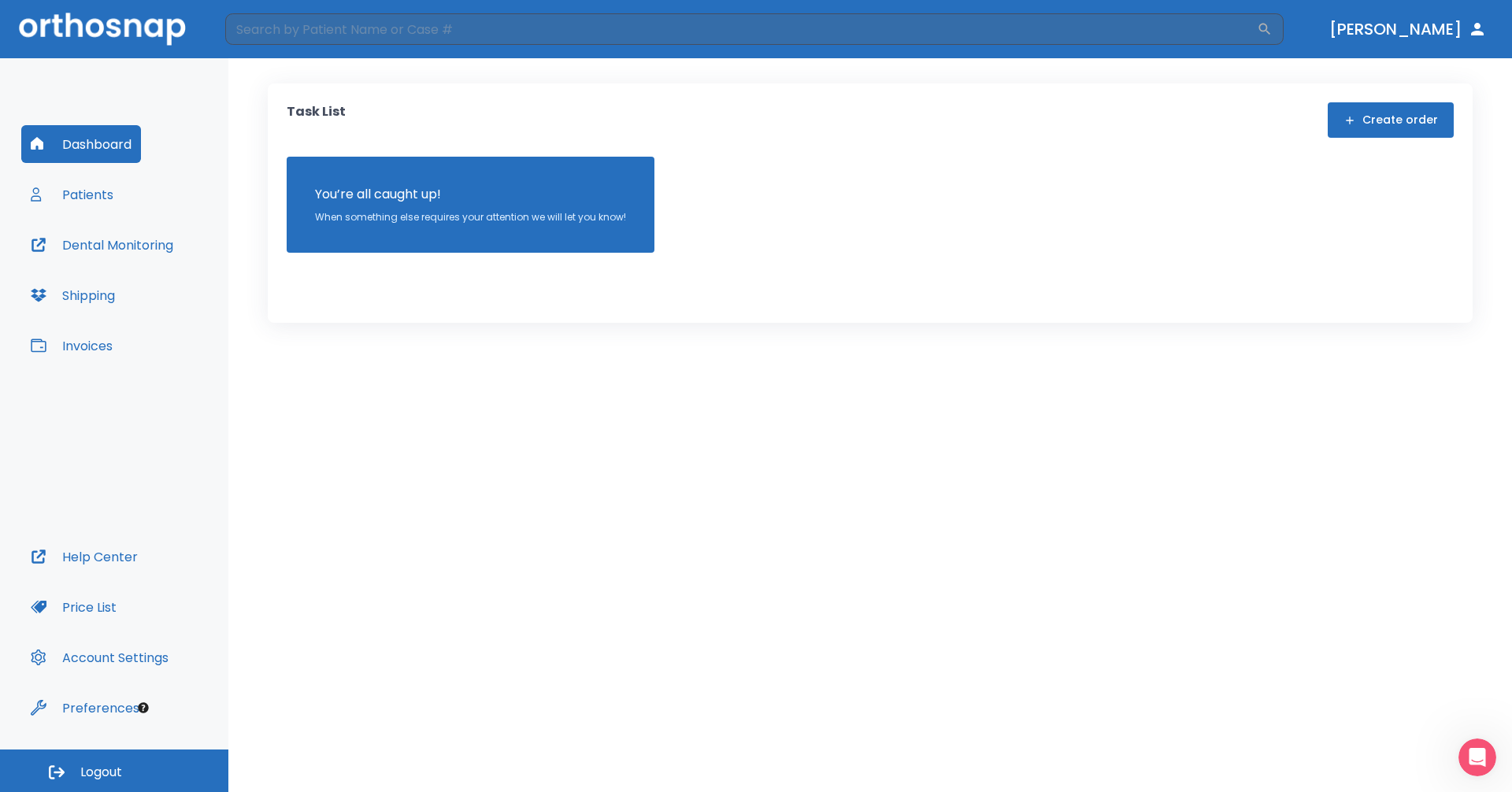
click at [94, 192] on button "Patients" at bounding box center [72, 194] width 101 height 38
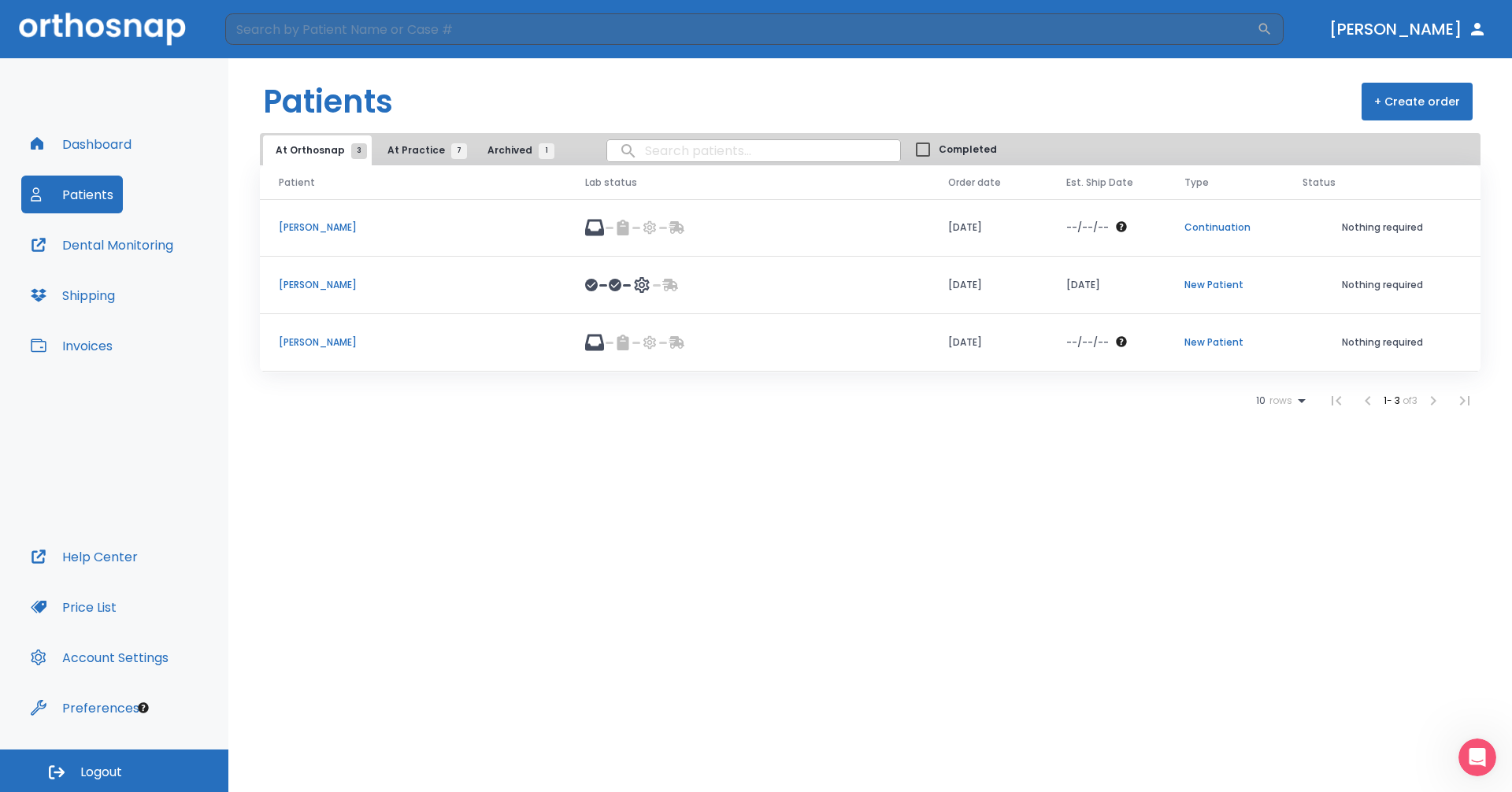
click at [398, 152] on span "At Practice 7" at bounding box center [423, 150] width 72 height 14
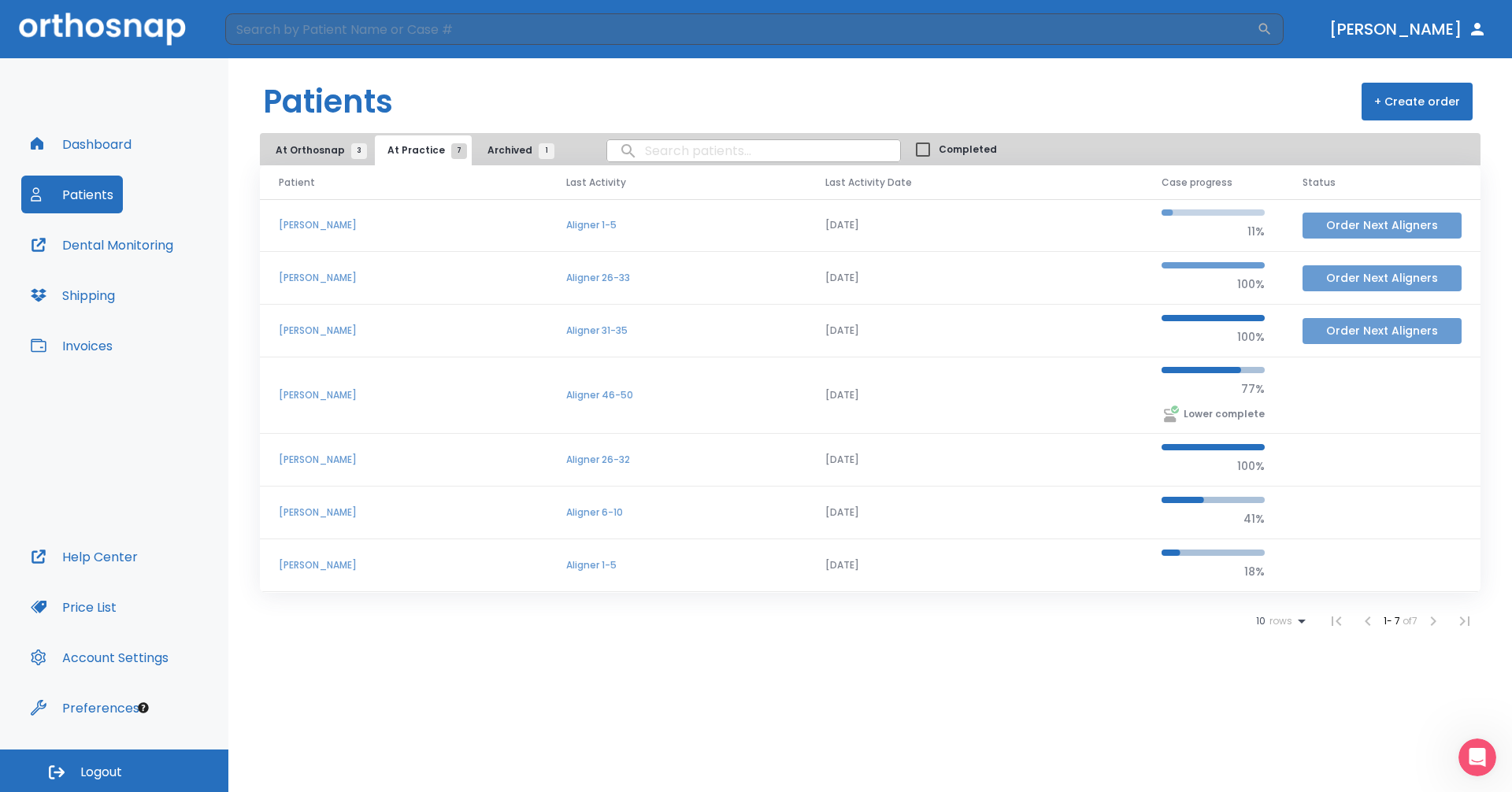
click at [1351, 281] on button "Order Next Aligners" at bounding box center [1382, 278] width 159 height 26
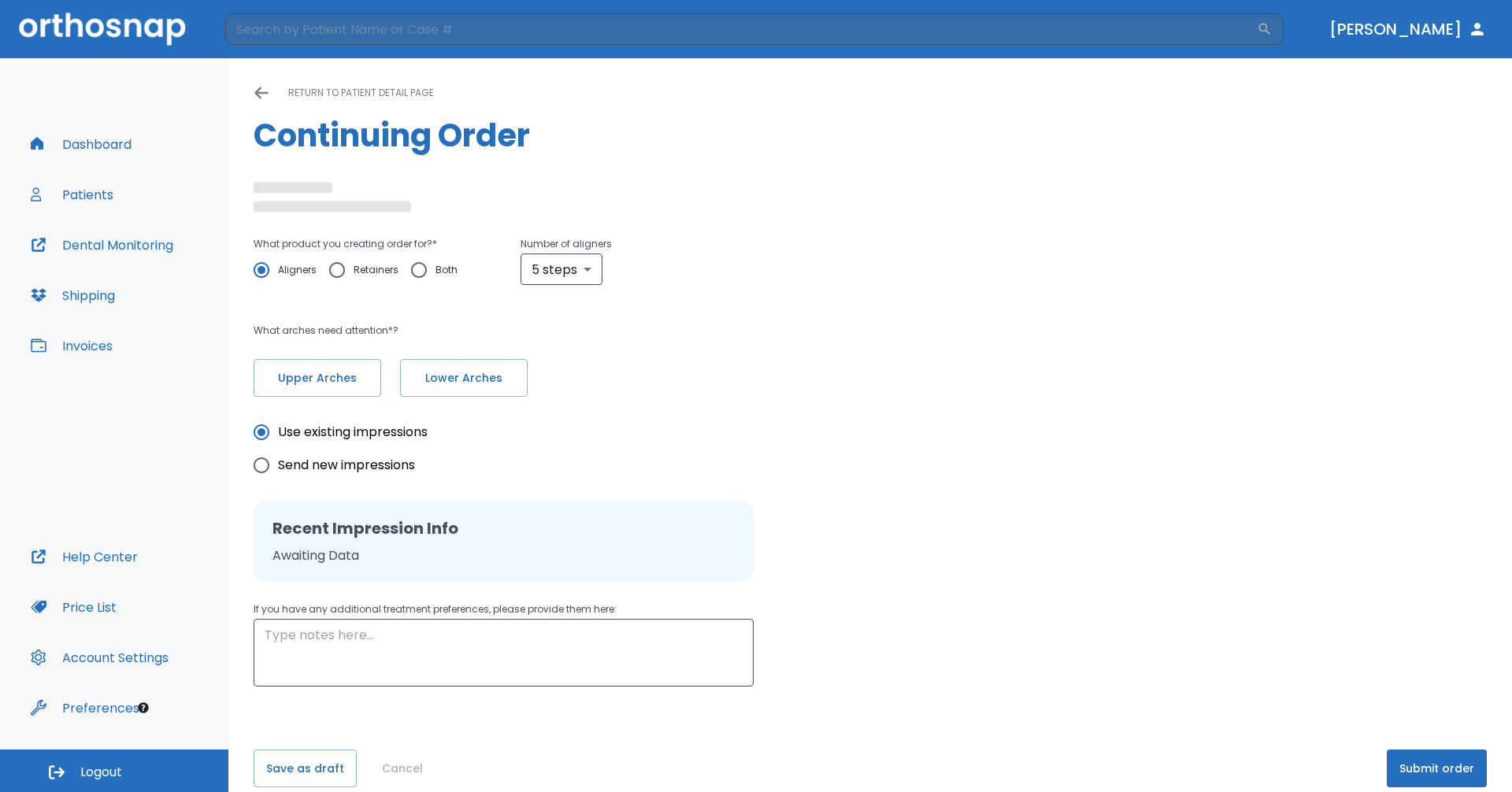
radio input "false"
radio input "true"
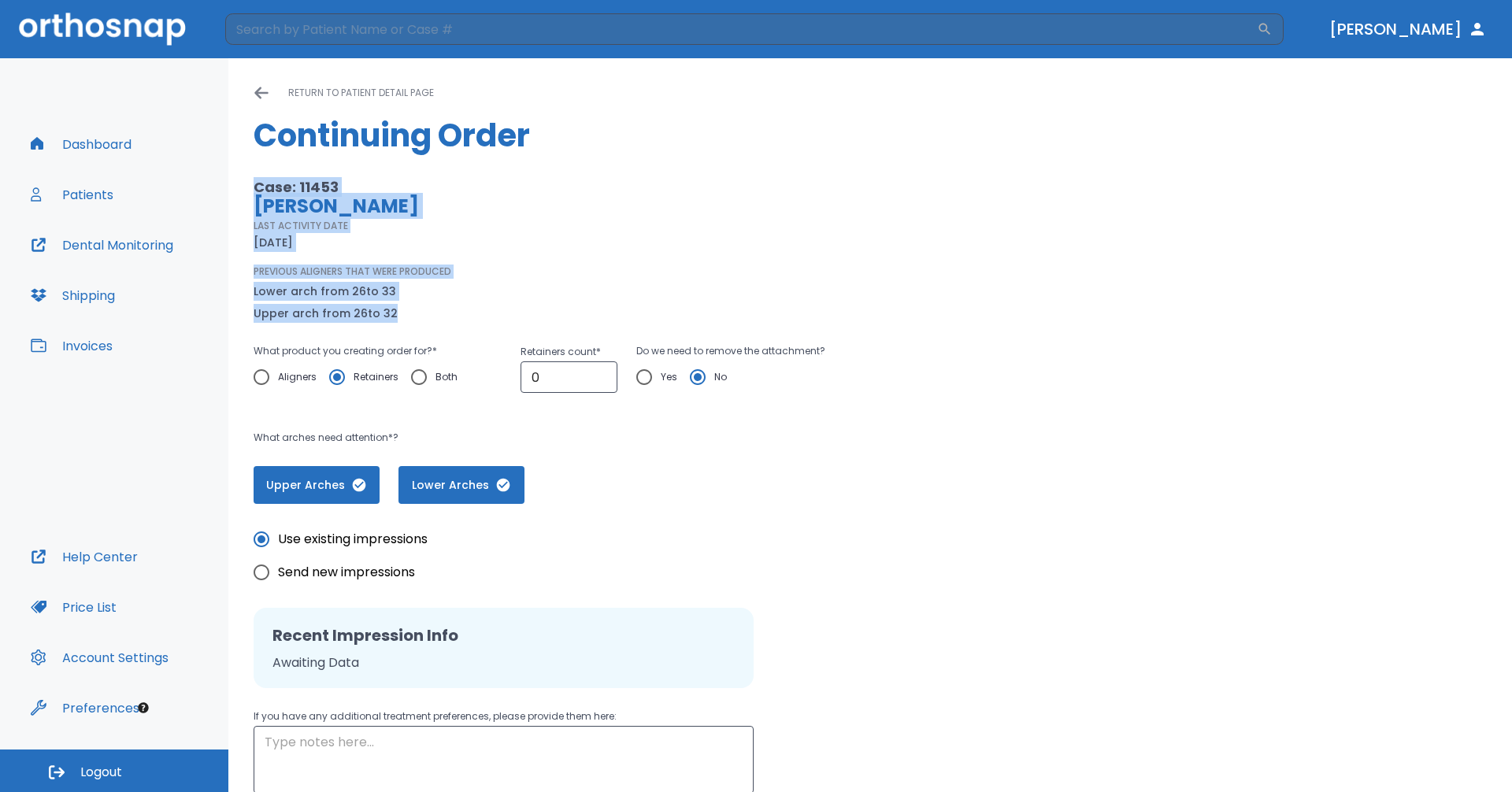
drag, startPoint x: 423, startPoint y: 315, endPoint x: 240, endPoint y: 194, distance: 219.4
click at [240, 194] on div "Please, wait until data(files) saving will have finished return to patient deta…" at bounding box center [870, 489] width 1283 height 861
click at [522, 297] on div "PREVIOUS ALIGNERS THAT WERE PRODUCED Lower arch from 26 to 33 Upper arch from 2…" at bounding box center [613, 293] width 720 height 58
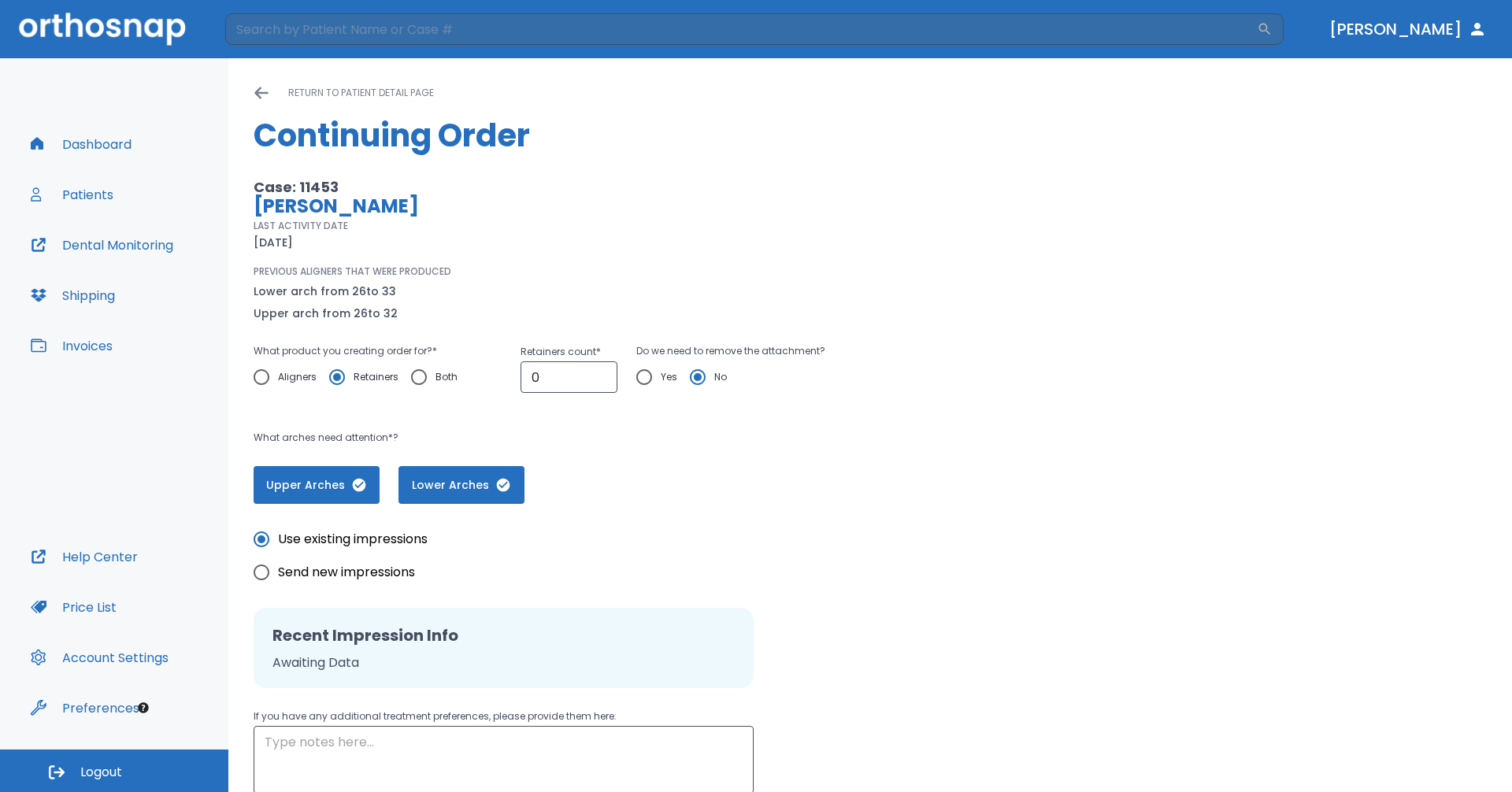
click at [273, 98] on div "return to patient detail page" at bounding box center [870, 93] width 1233 height 19
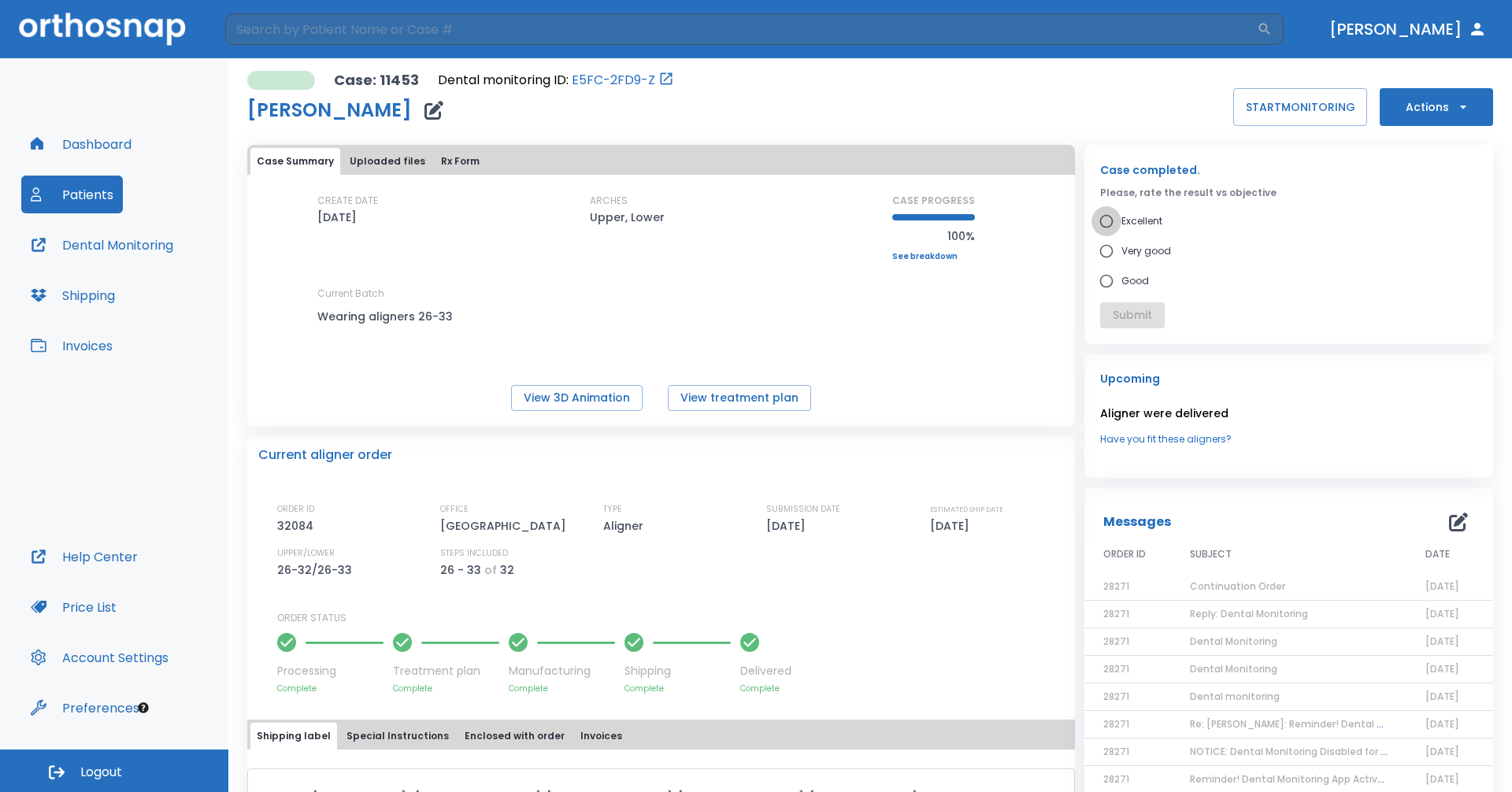
click at [1105, 220] on input "Excellent" at bounding box center [1106, 220] width 30 height 30
radio input "true"
click at [1127, 308] on button "Submit" at bounding box center [1132, 315] width 64 height 26
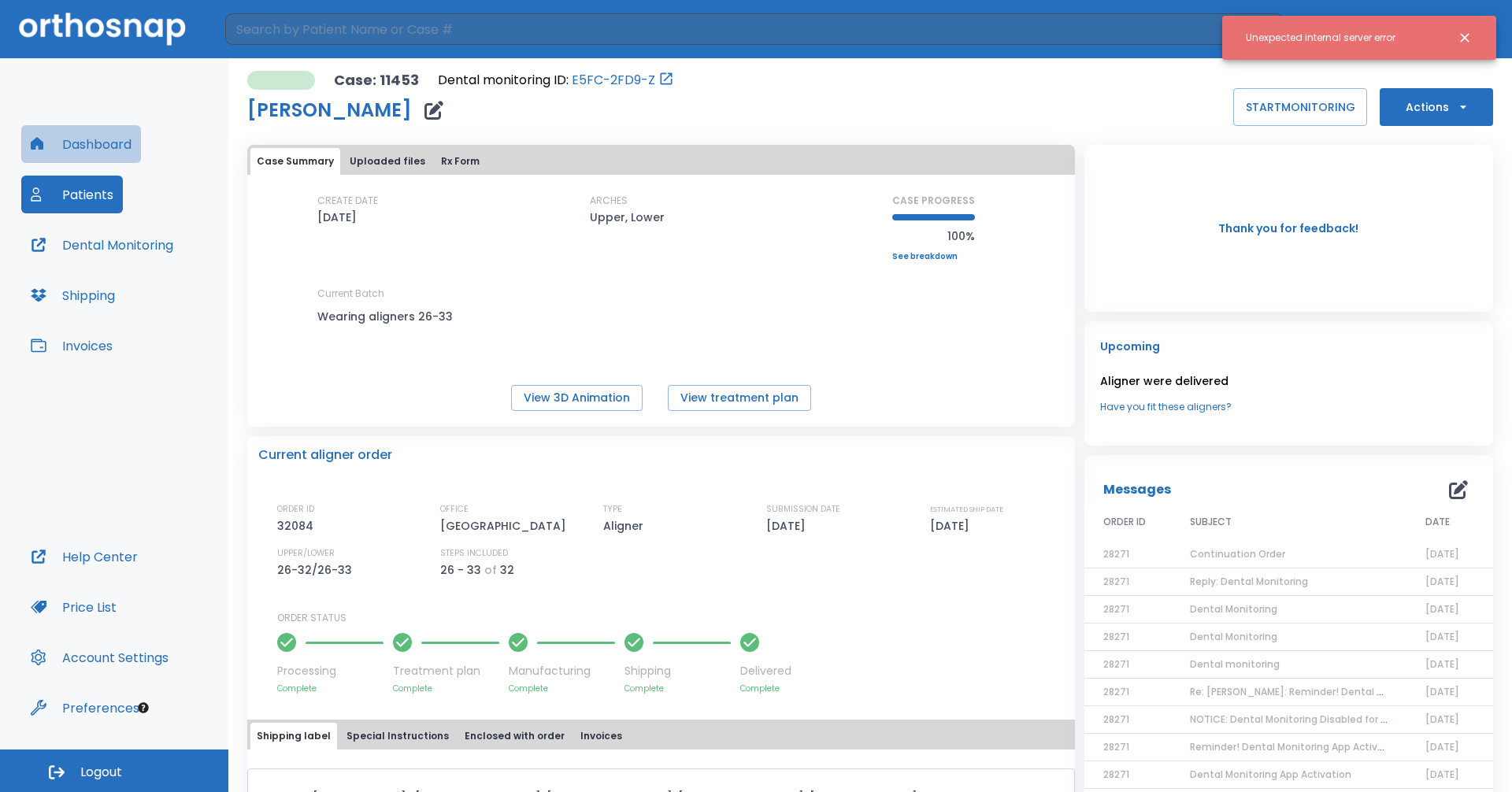
click at [78, 141] on button "Dashboard" at bounding box center [81, 144] width 120 height 38
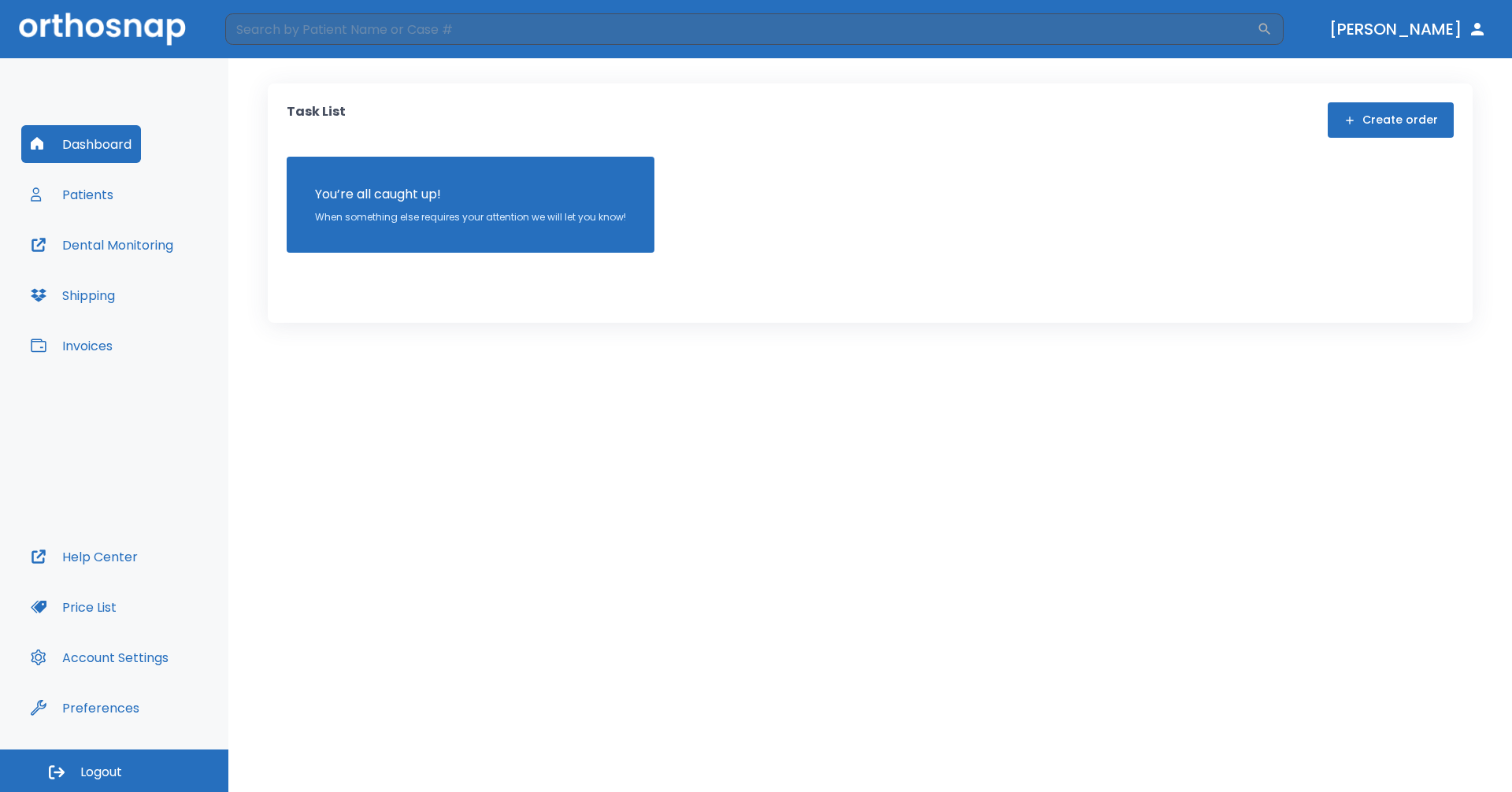
click at [80, 199] on button "Patients" at bounding box center [72, 194] width 101 height 38
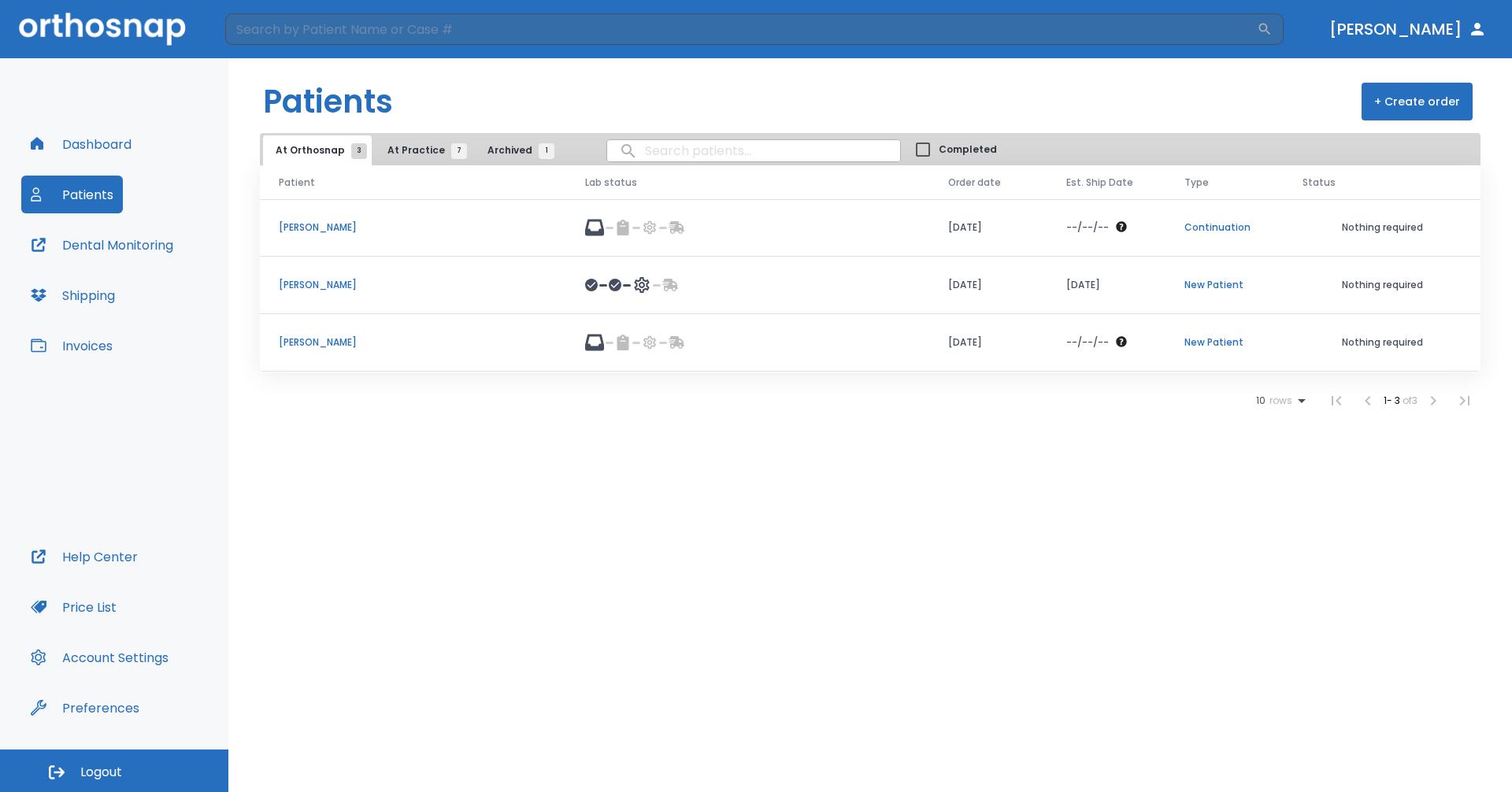
click at [406, 154] on span "At Practice 7" at bounding box center [423, 150] width 72 height 14
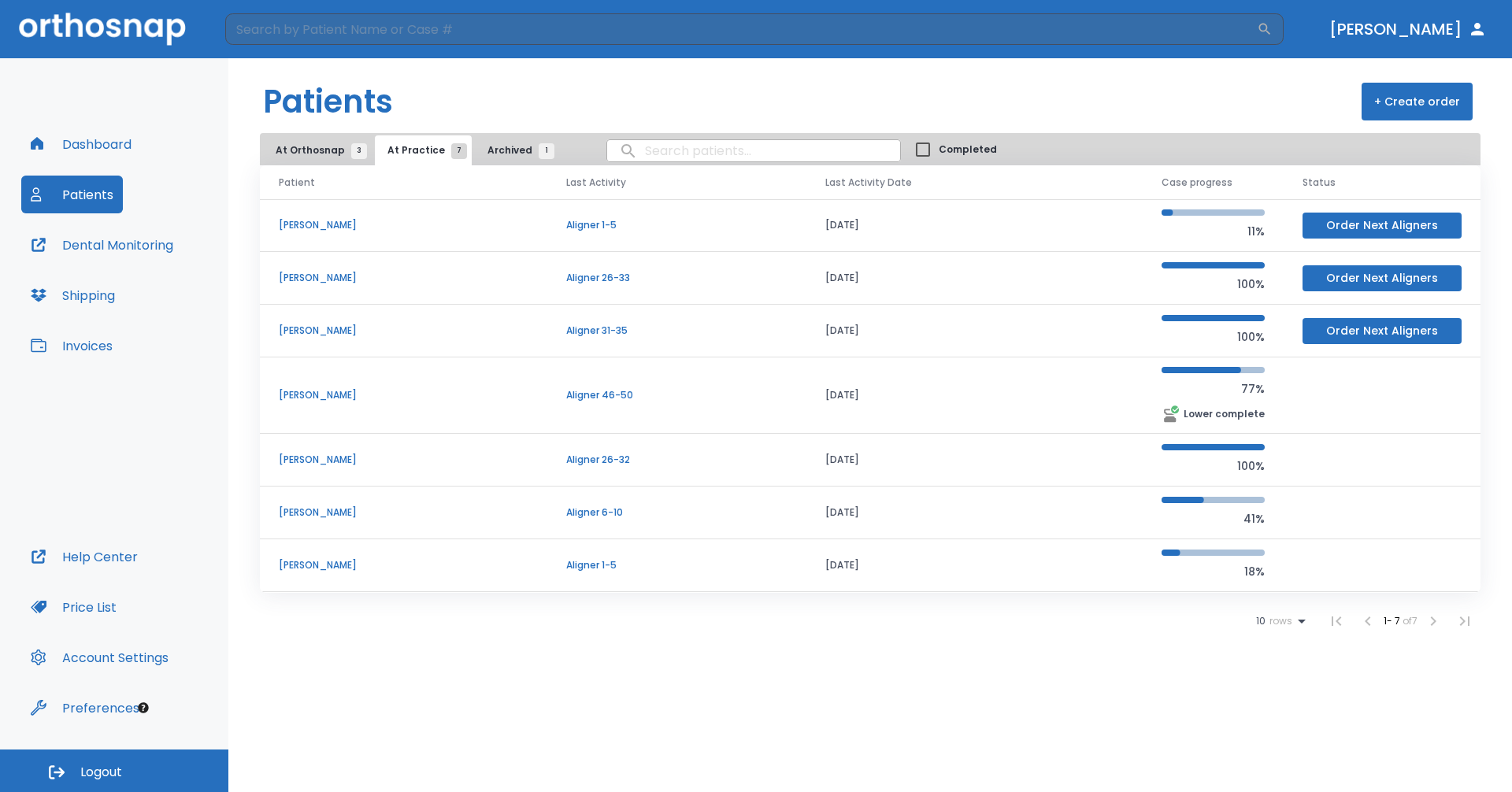
click at [1358, 329] on button "Order Next Aligners" at bounding box center [1382, 331] width 159 height 26
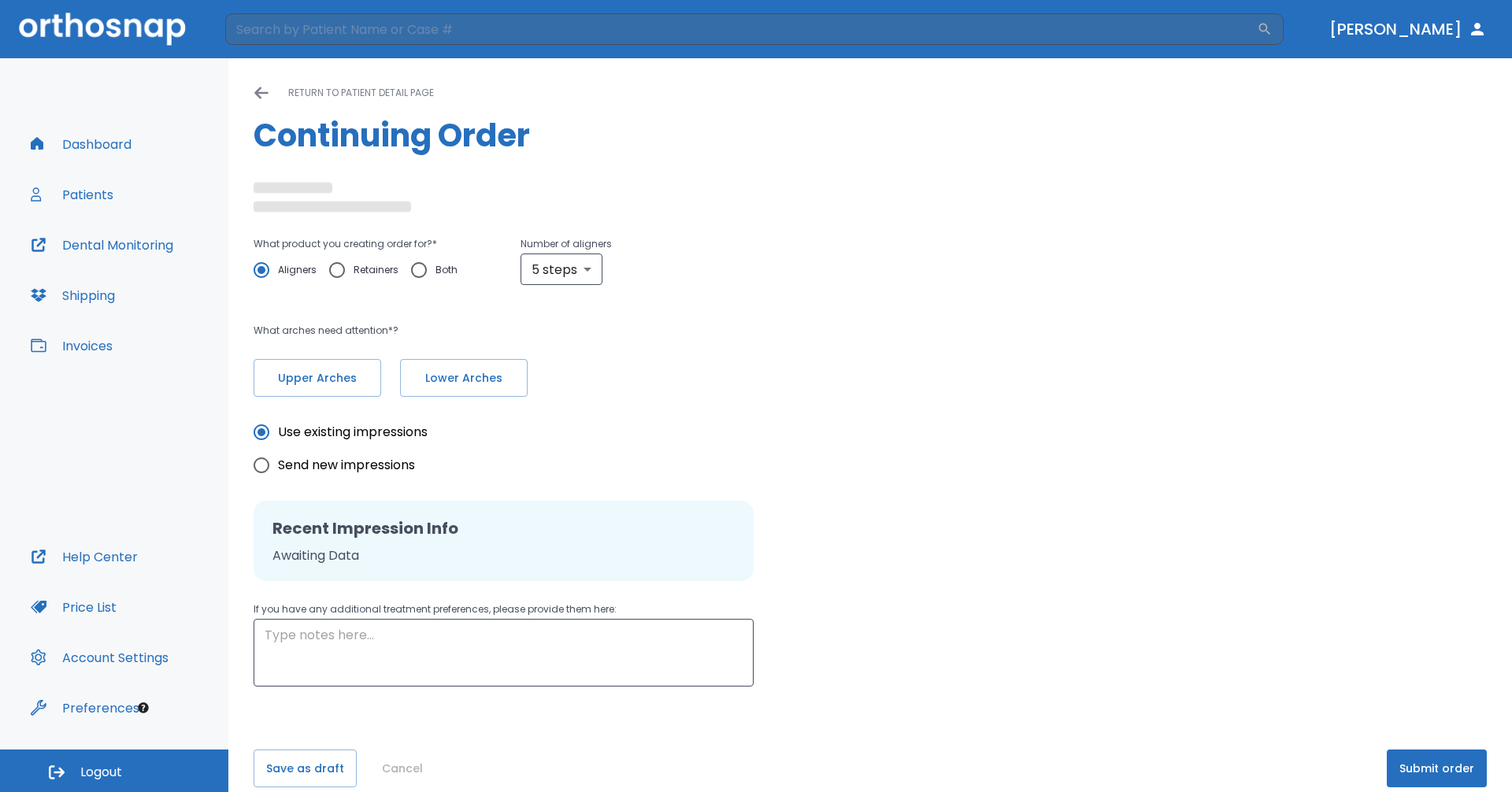
radio input "false"
radio input "true"
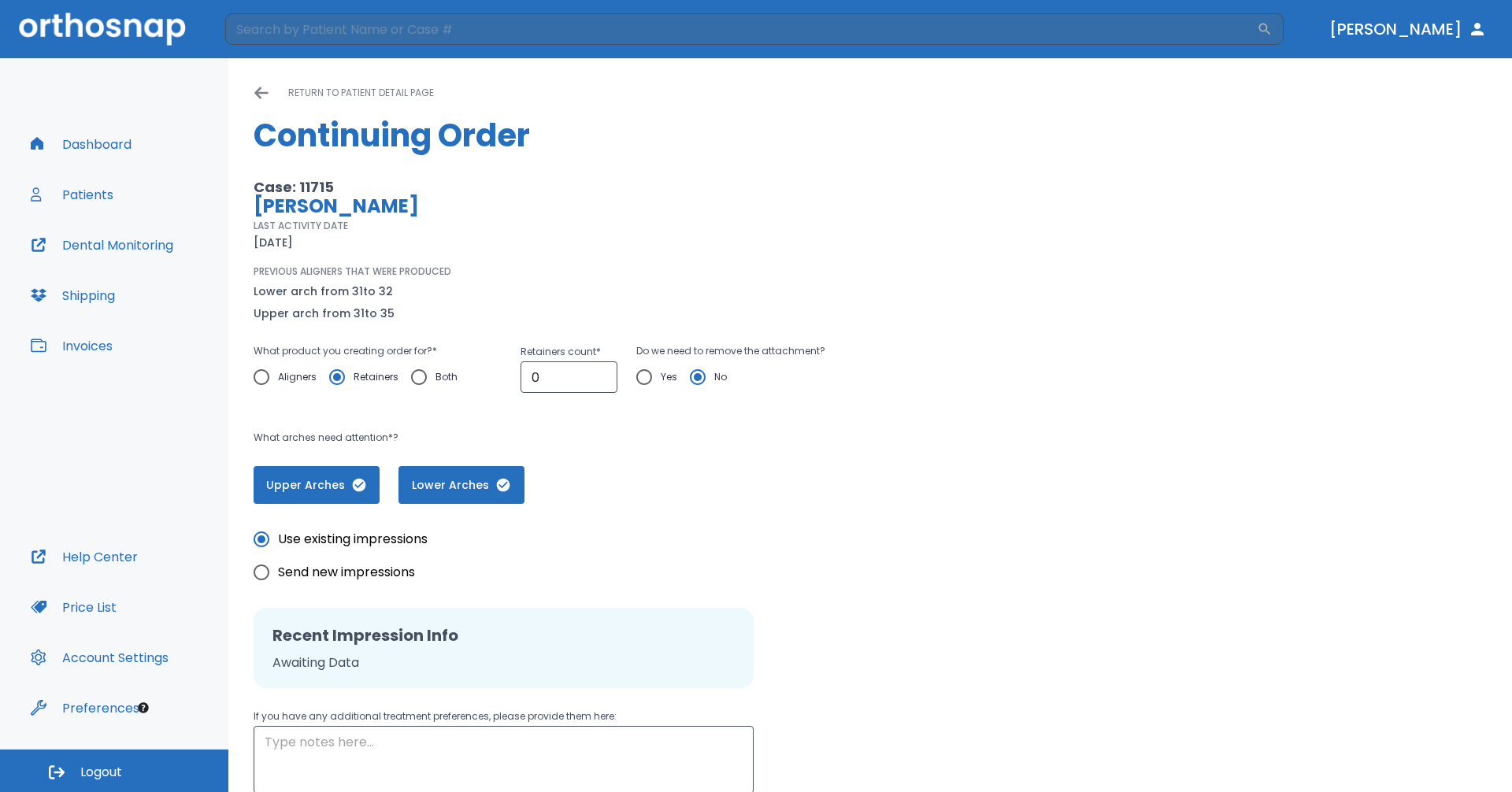
scroll to position [127, 0]
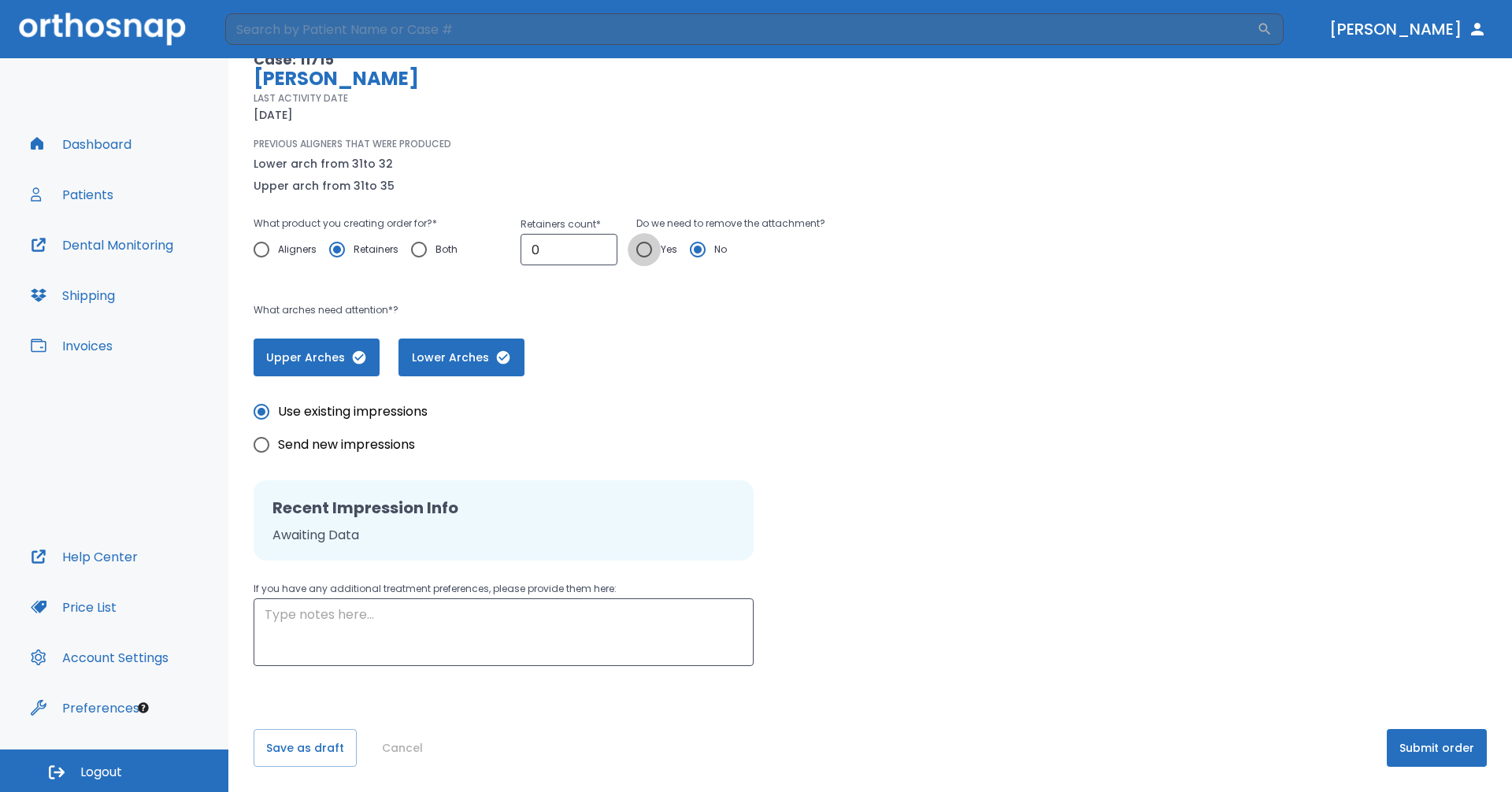
click at [646, 249] on input "Yes" at bounding box center [643, 249] width 33 height 33
radio input "true"
click at [604, 341] on div "Upper Arches Lower Arches" at bounding box center [613, 357] width 720 height 38
click at [461, 627] on textarea at bounding box center [503, 632] width 478 height 54
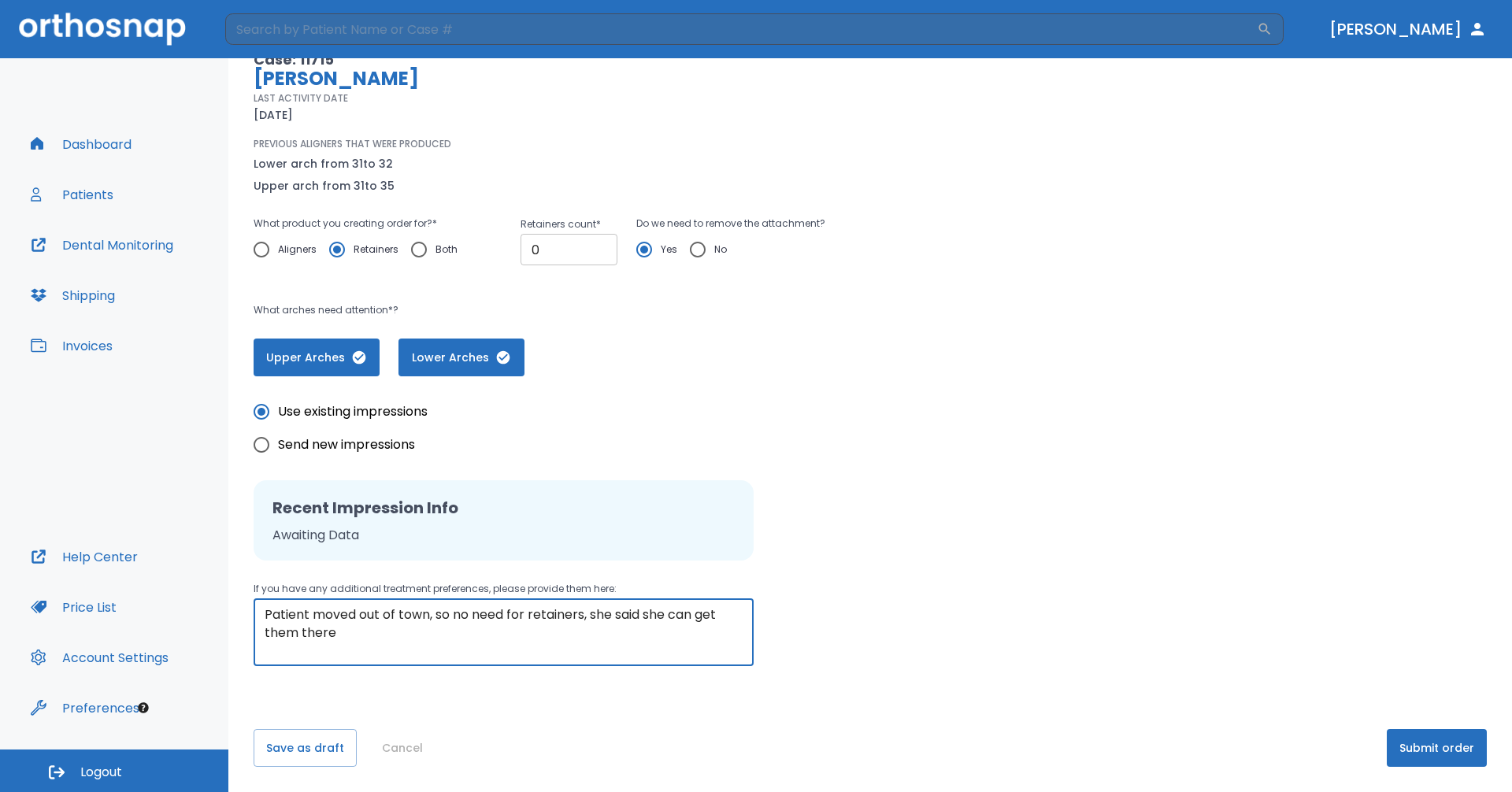
type textarea "Patient moved out of town, so no need for retainers, she said she can get them …"
click at [548, 257] on input "0" at bounding box center [569, 249] width 97 height 31
click at [860, 463] on div "Use existing impressions Send new impressions Recent Impression Info Awaiting D…" at bounding box center [870, 521] width 1233 height 290
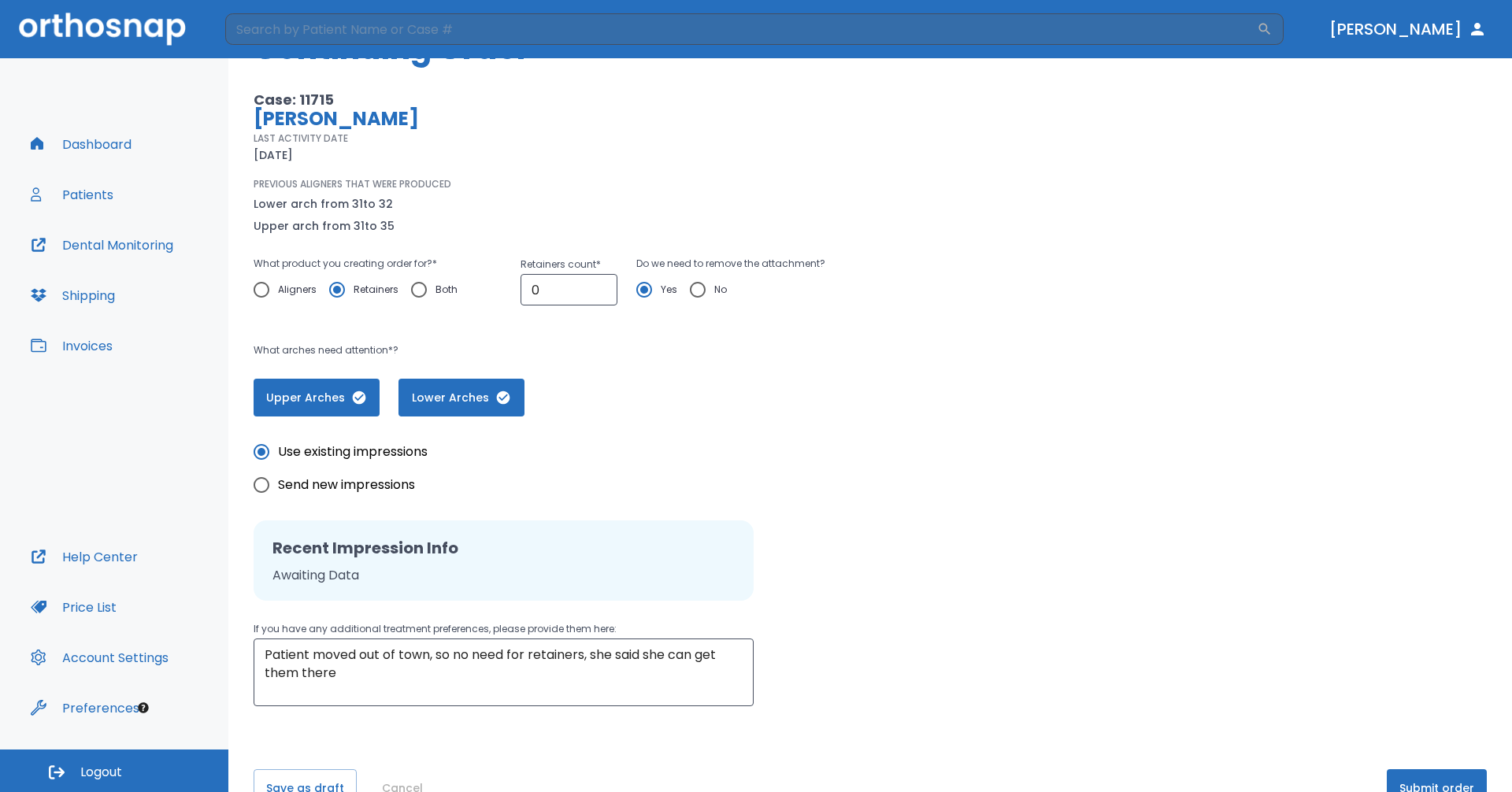
scroll to position [0, 0]
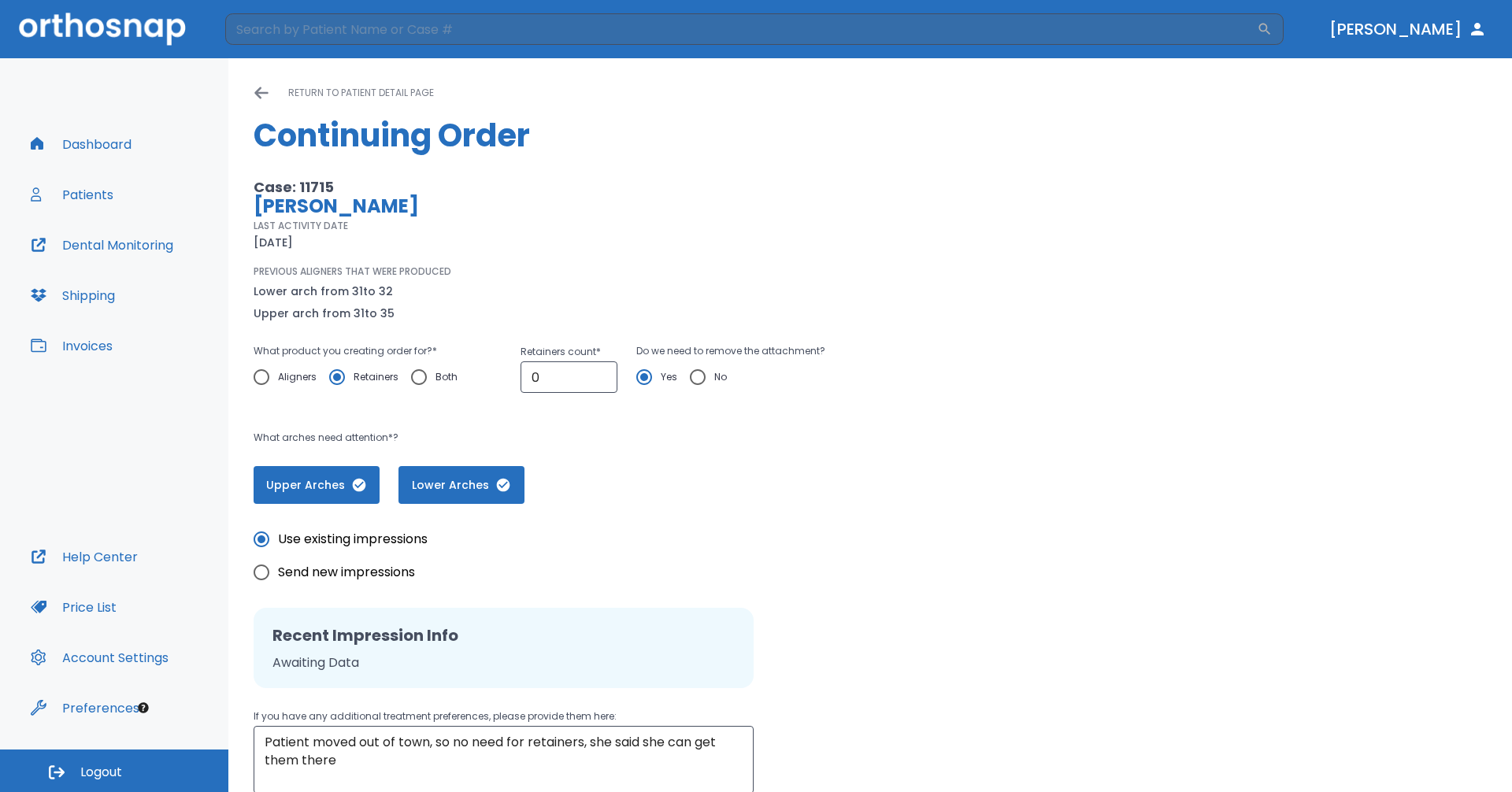
click at [310, 94] on p "return to patient detail page" at bounding box center [360, 93] width 146 height 19
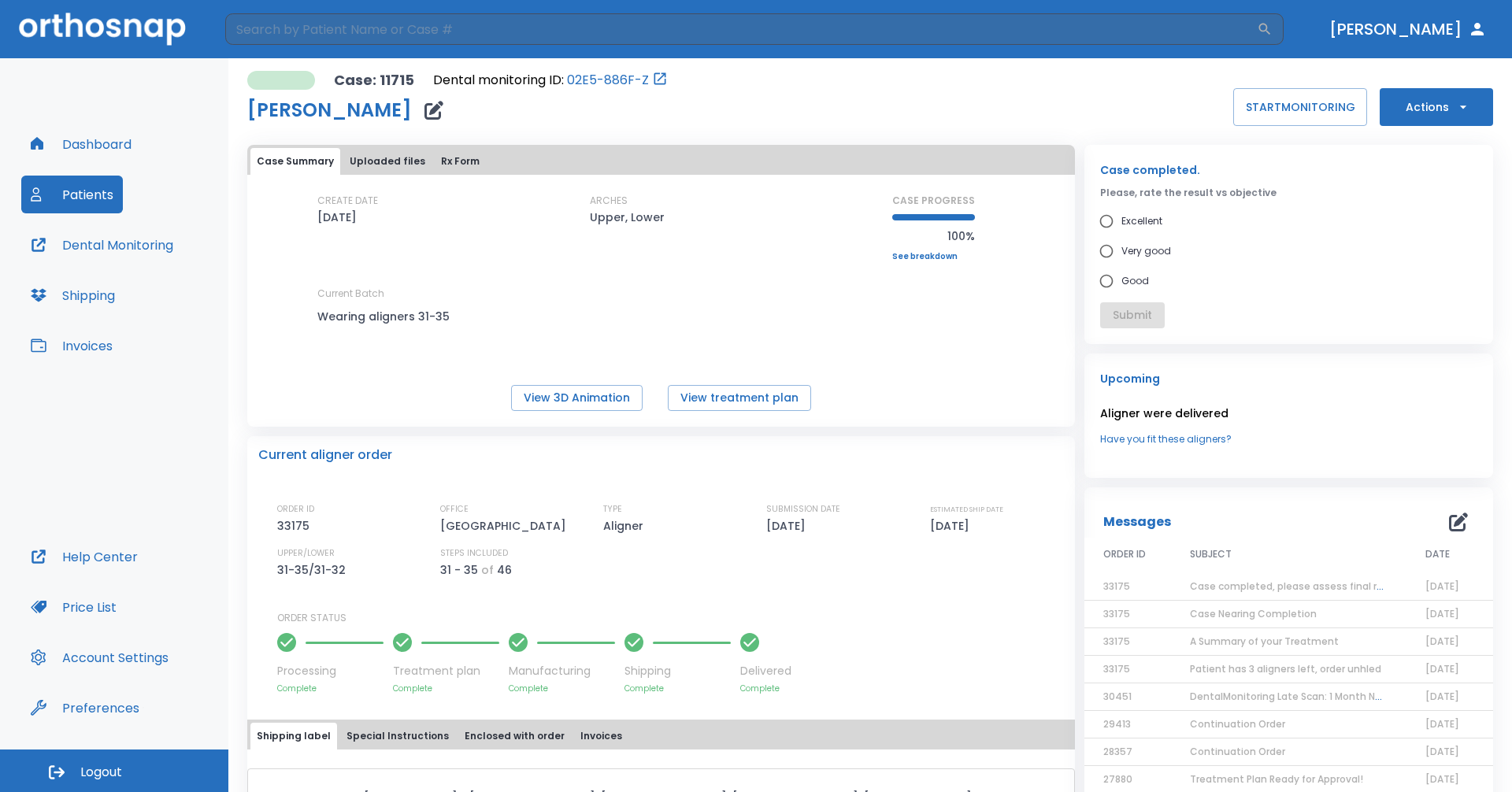
click at [1435, 118] on button "Actions" at bounding box center [1436, 106] width 113 height 38
click at [1151, 121] on div at bounding box center [756, 396] width 1512 height 792
click at [1107, 230] on input "Excellent" at bounding box center [1106, 220] width 30 height 30
radio input "true"
click at [1124, 317] on button "Submit" at bounding box center [1132, 315] width 64 height 26
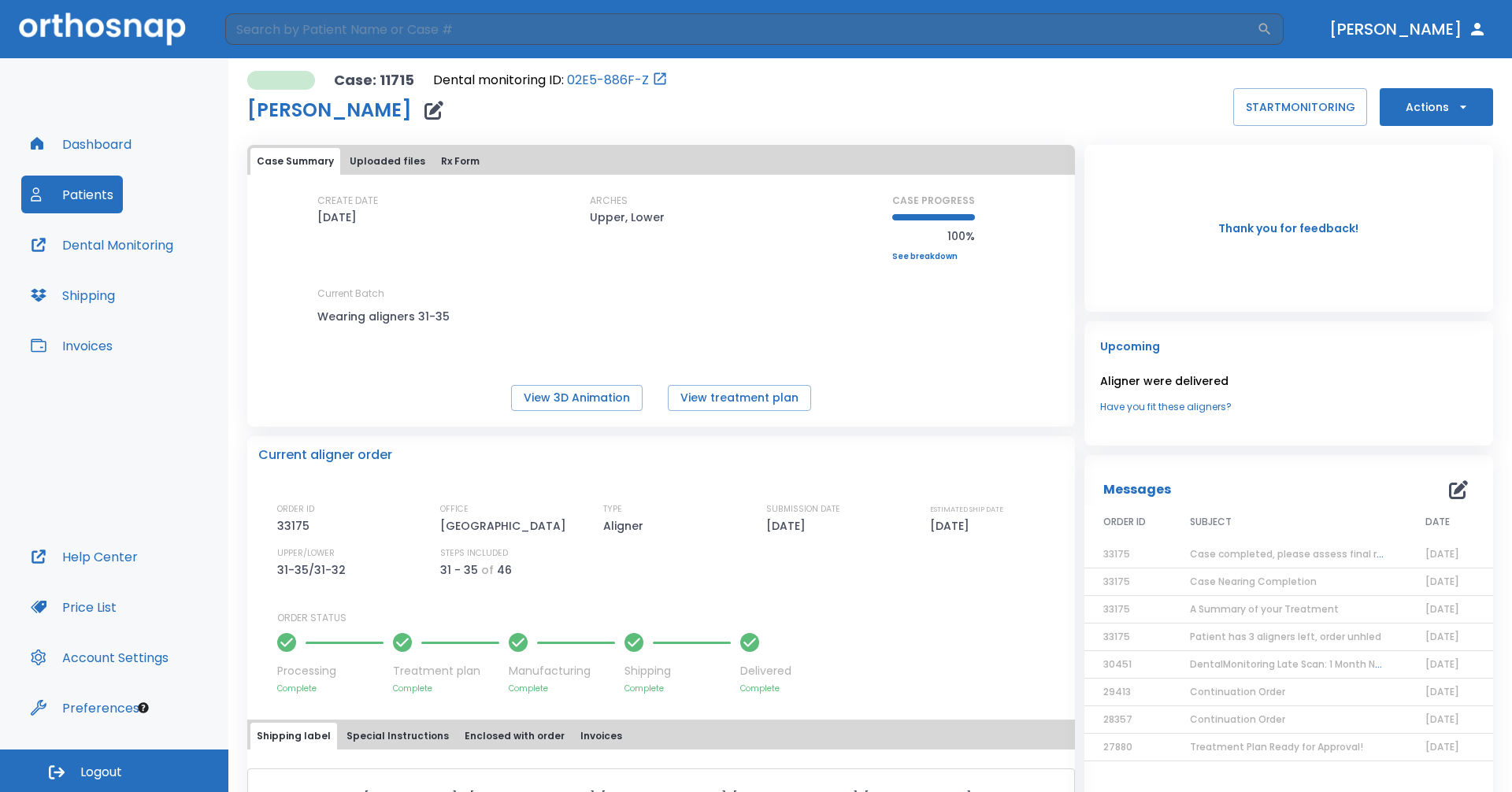
click at [88, 150] on button "Dashboard" at bounding box center [81, 144] width 120 height 38
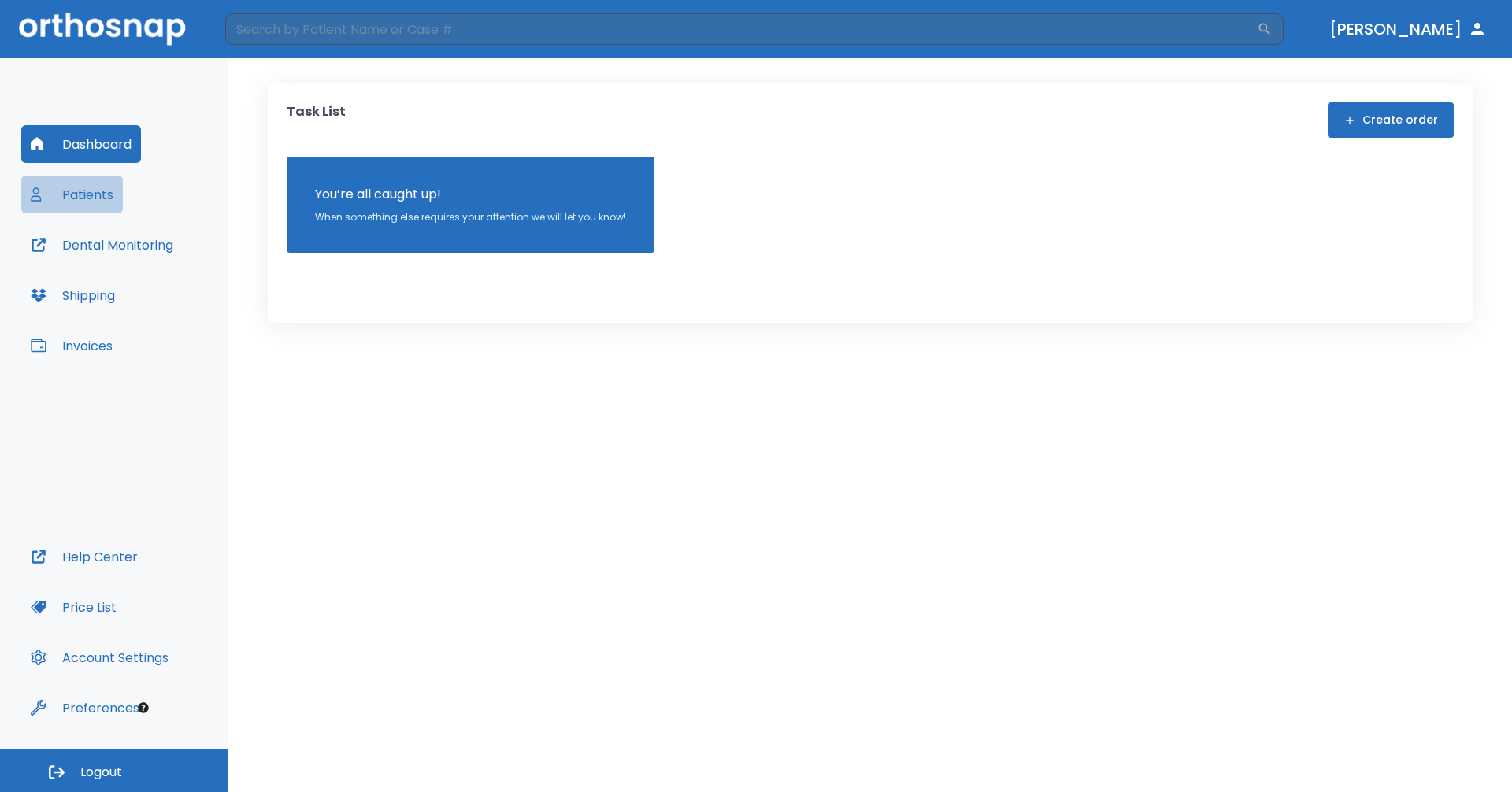
click at [82, 187] on button "Patients" at bounding box center [72, 194] width 101 height 38
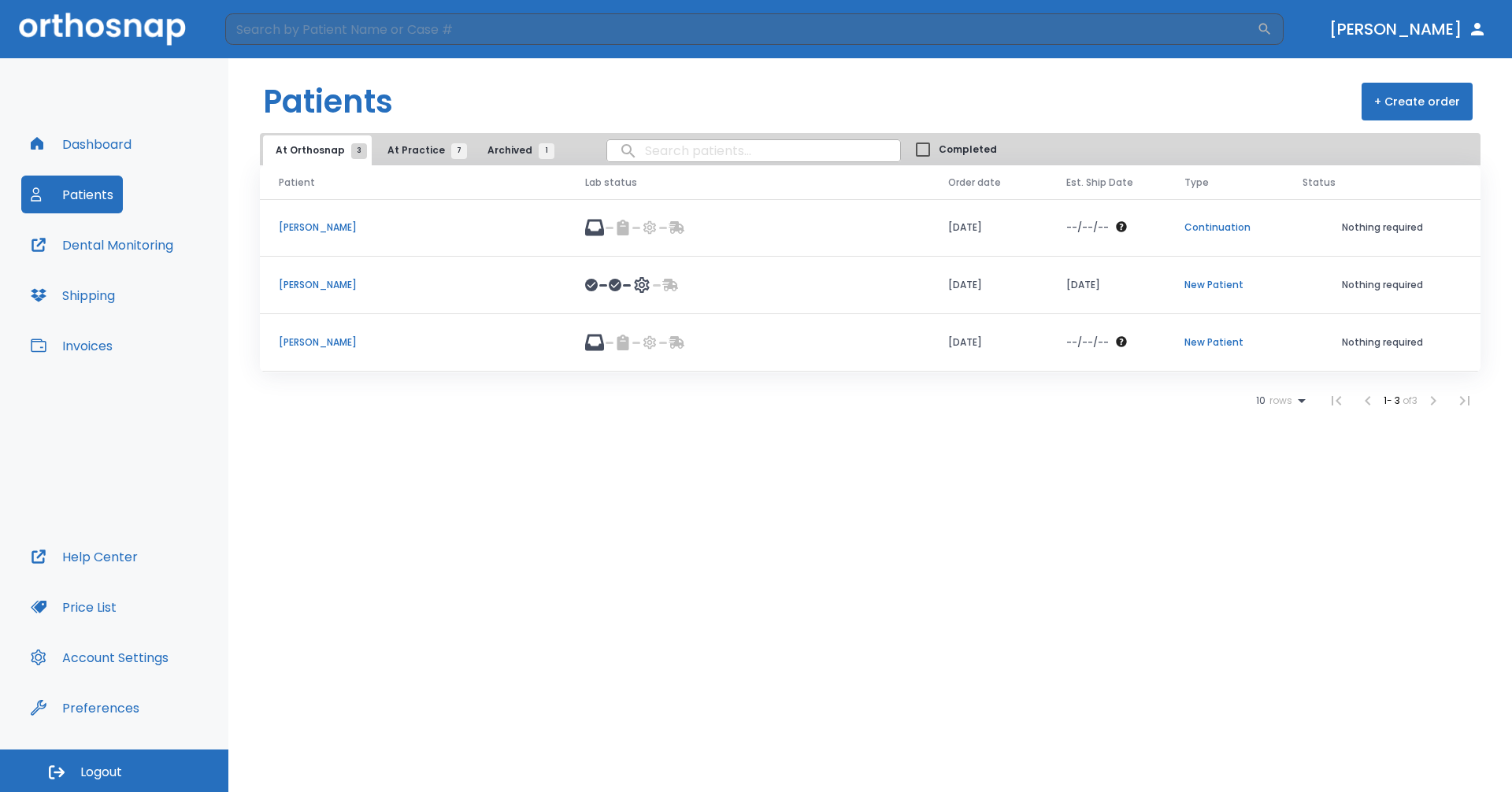
click at [434, 153] on span "At Practice 7" at bounding box center [423, 150] width 72 height 14
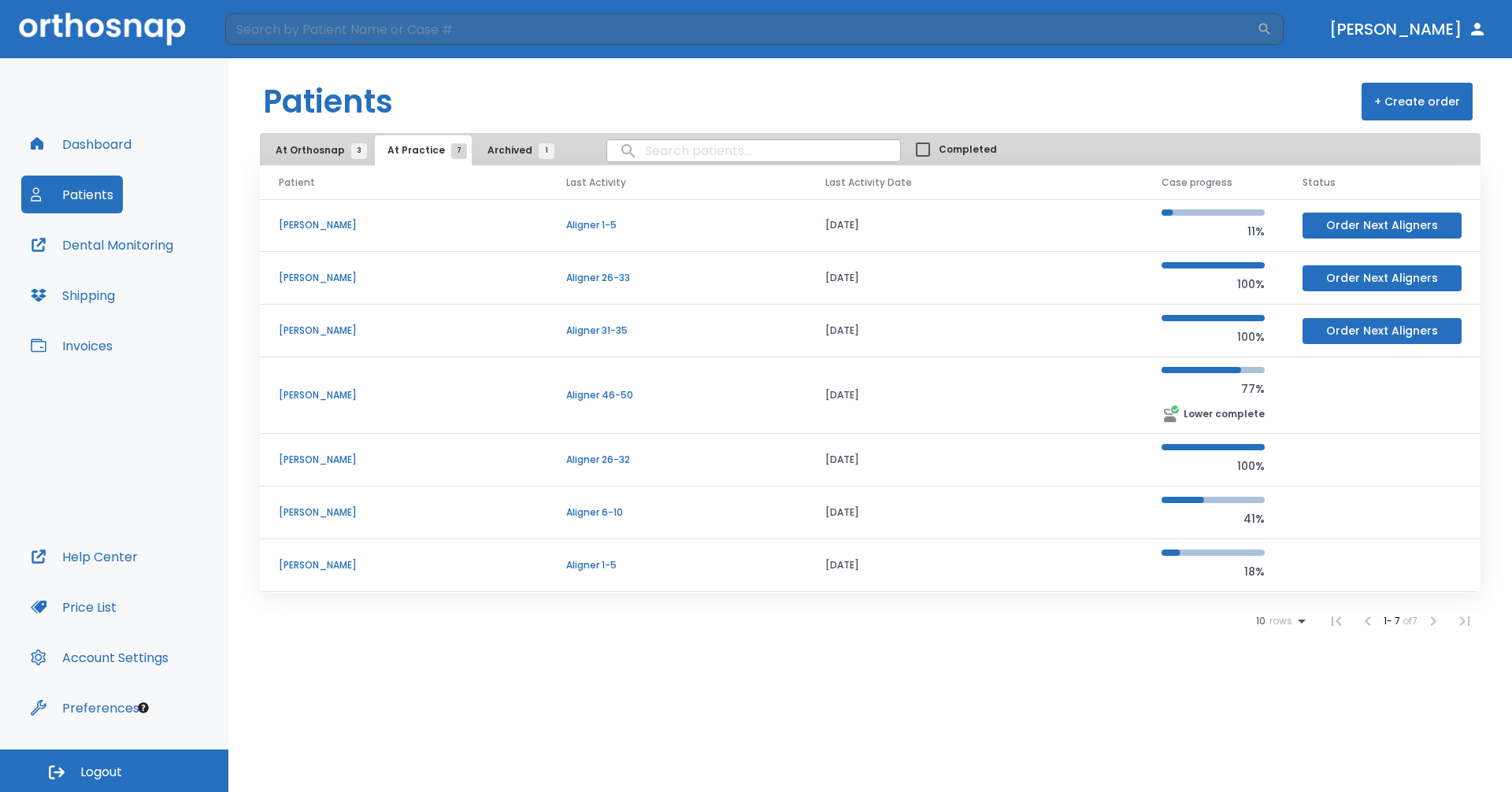
click at [783, 270] on td "Aligner 26-33" at bounding box center [677, 279] width 260 height 52
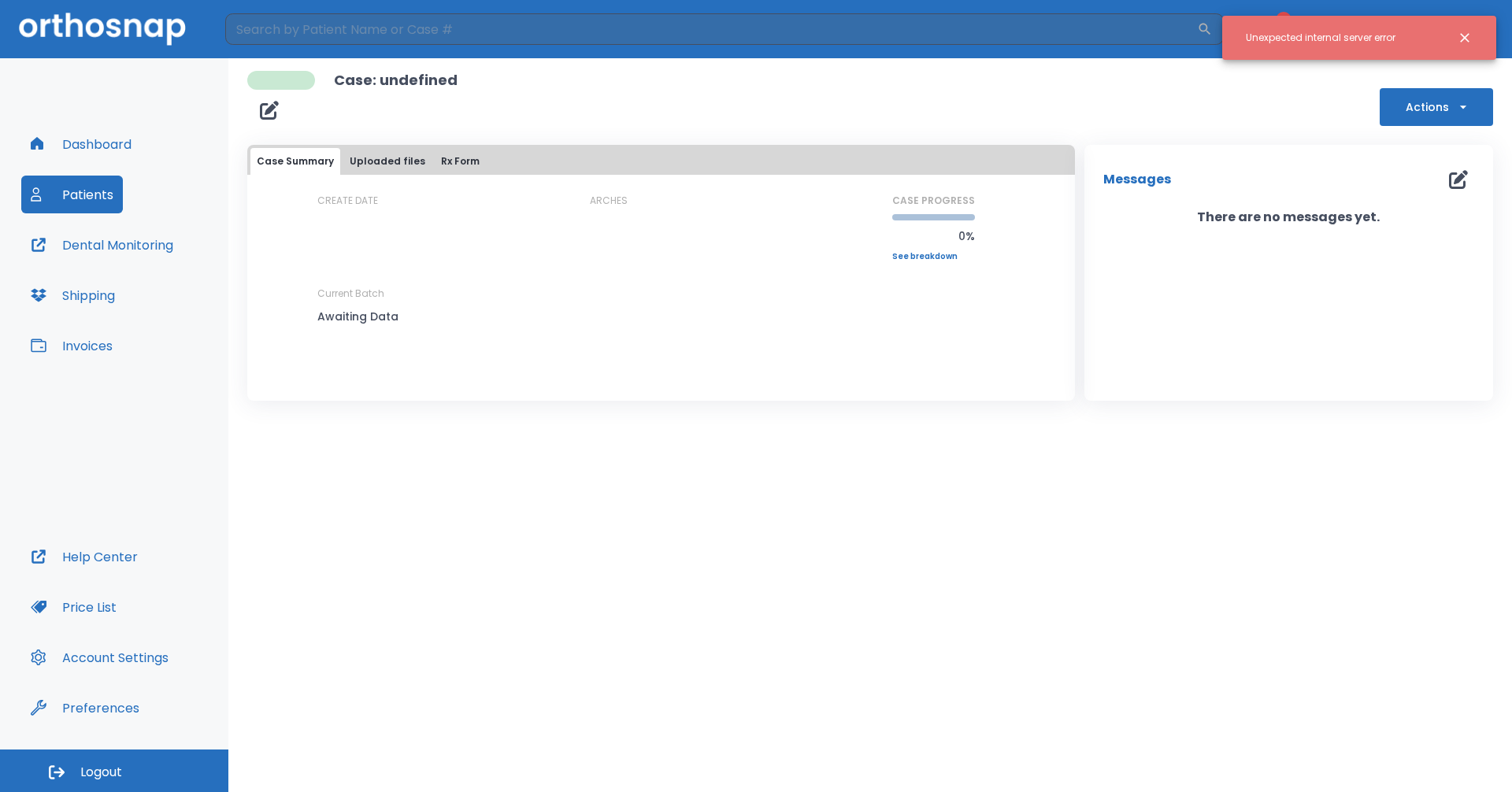
click at [122, 135] on button "Dashboard" at bounding box center [81, 144] width 120 height 38
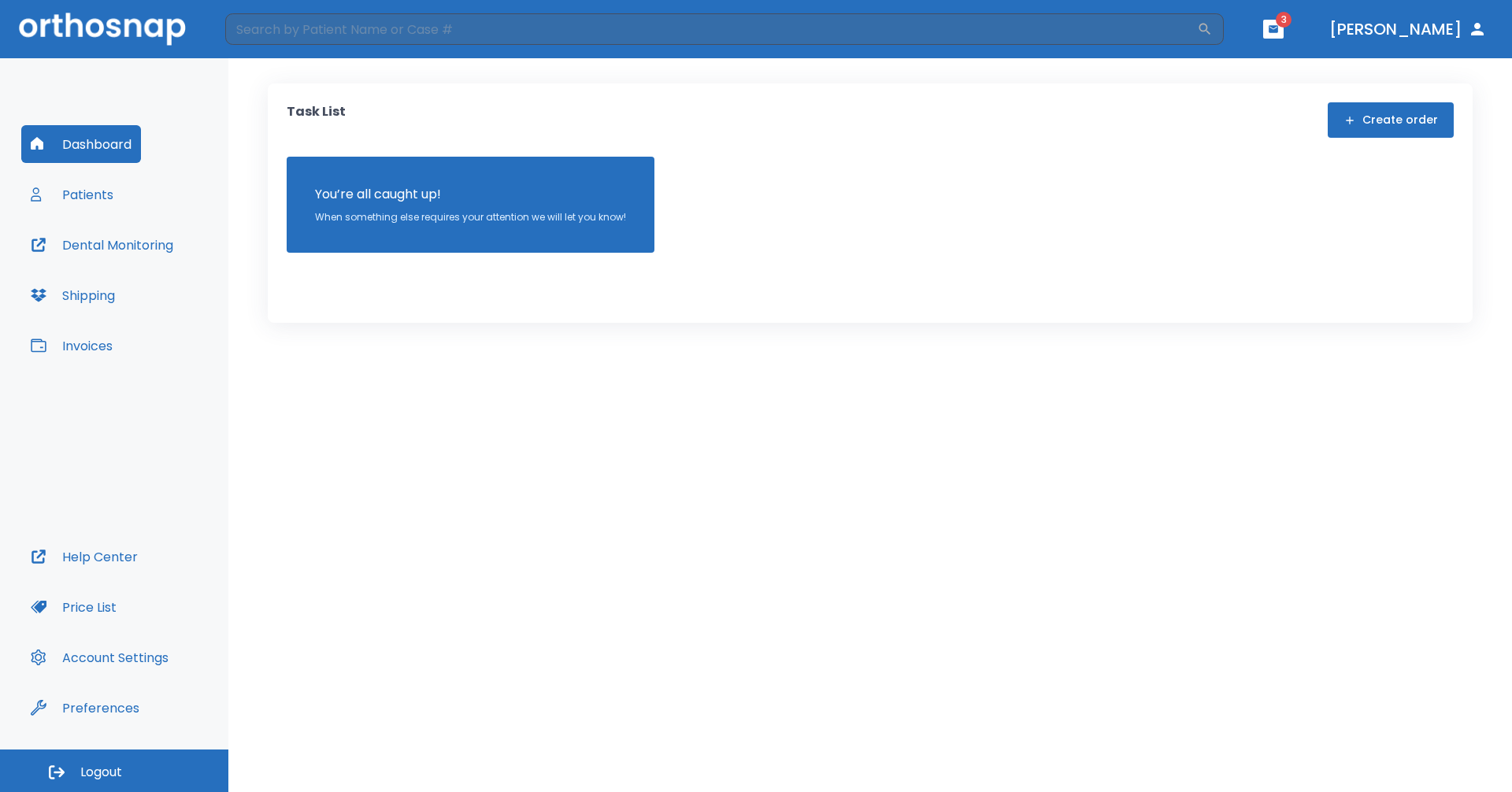
click at [95, 188] on button "Patients" at bounding box center [72, 194] width 101 height 38
